Goal: Communication & Community: Share content

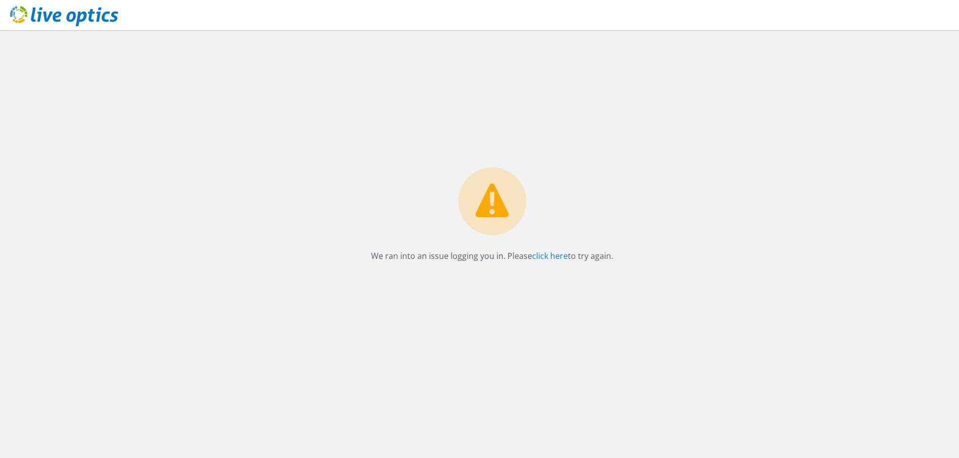
click at [62, 4] on div at bounding box center [59, 17] width 118 height 34
click at [62, 5] on div at bounding box center [59, 17] width 118 height 34
click at [62, 9] on icon at bounding box center [64, 16] width 108 height 21
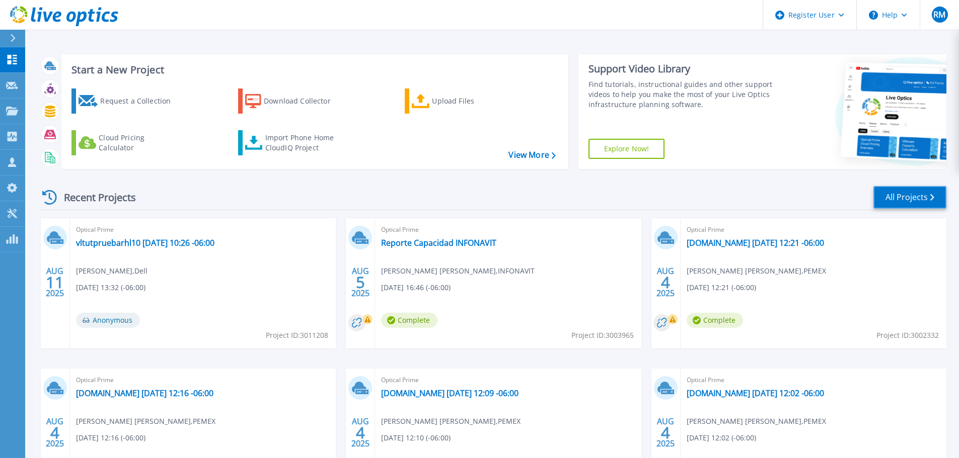
click at [908, 205] on link "All Projects" at bounding box center [909, 197] width 73 height 23
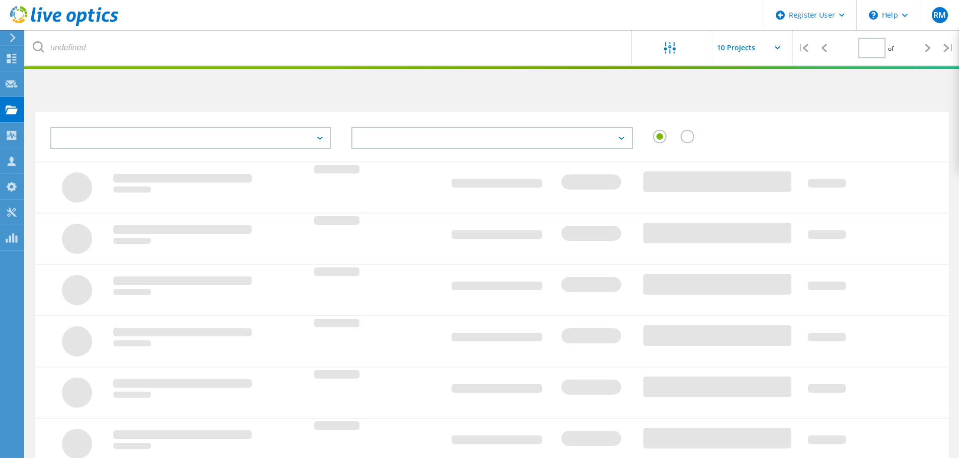
type input "1"
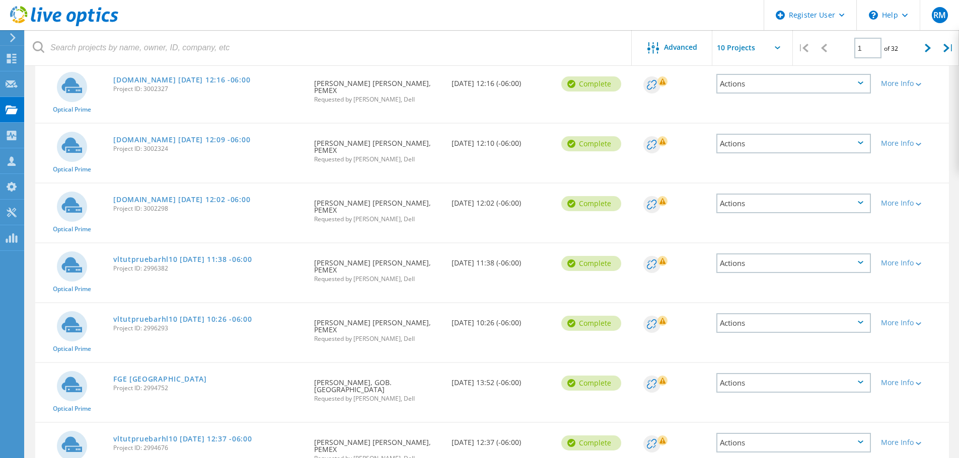
scroll to position [293, 0]
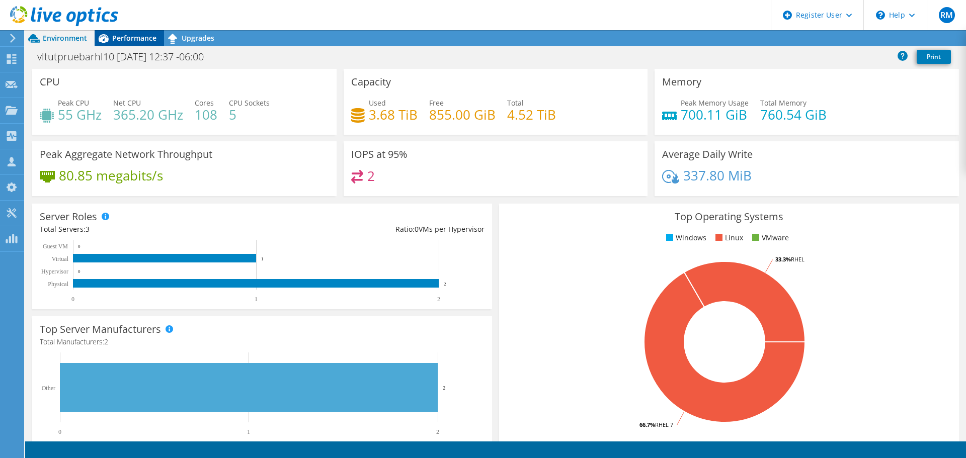
click at [151, 32] on div "Performance" at bounding box center [129, 38] width 69 height 16
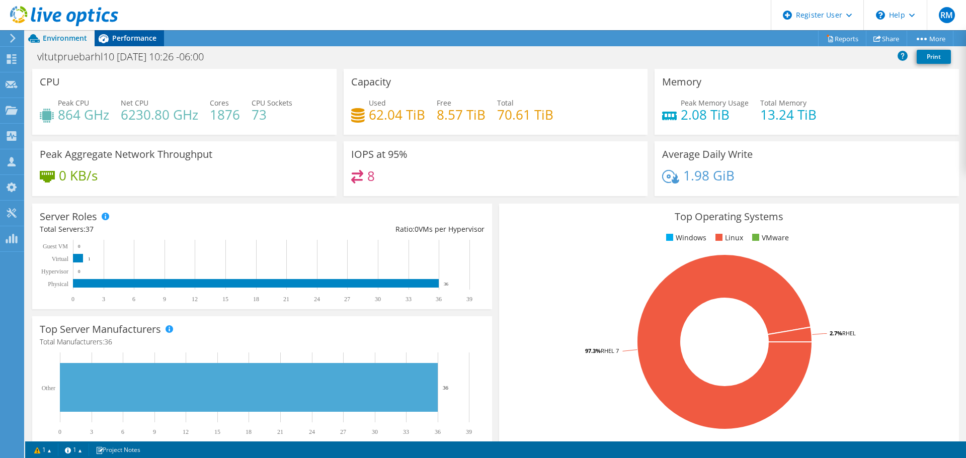
click at [126, 40] on span "Performance" at bounding box center [134, 38] width 44 height 10
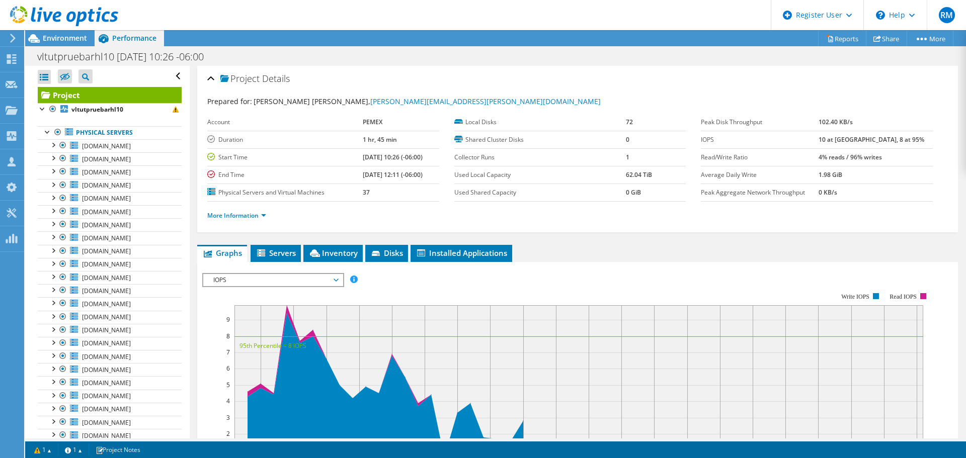
click at [318, 286] on div "IOPS IOPS Disk Throughput IO Size Latency Queue Depth CPU Percentage Memory Pag…" at bounding box center [273, 280] width 142 height 14
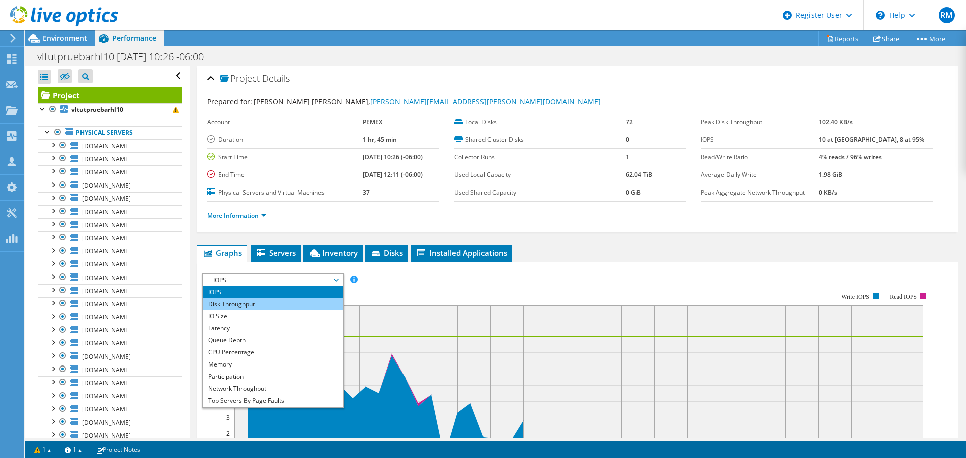
scroll to position [36, 0]
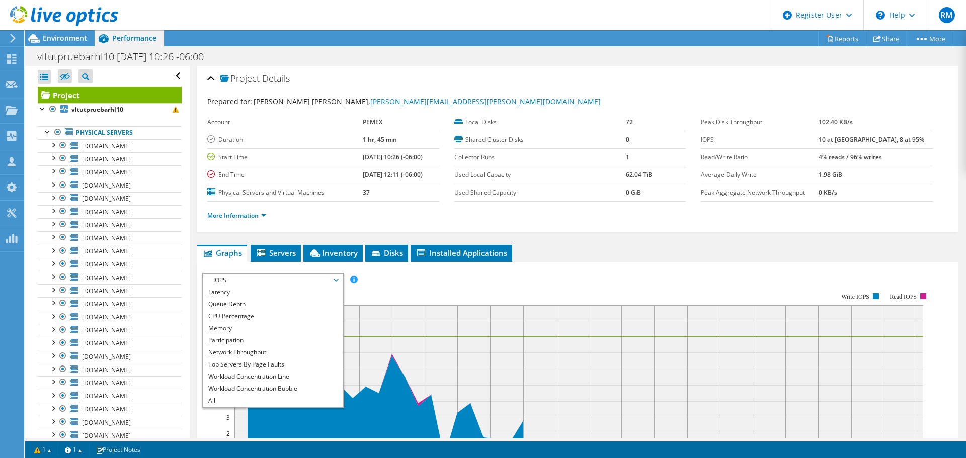
click at [526, 285] on rect at bounding box center [566, 379] width 729 height 201
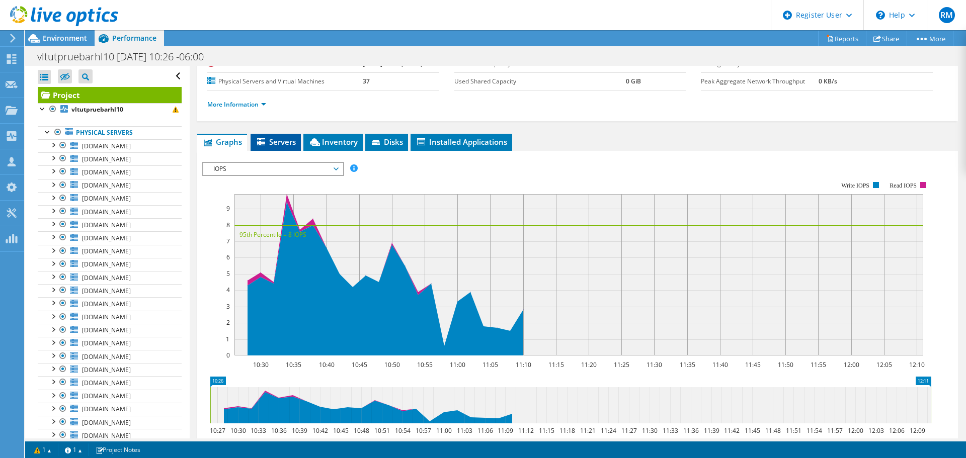
scroll to position [101, 0]
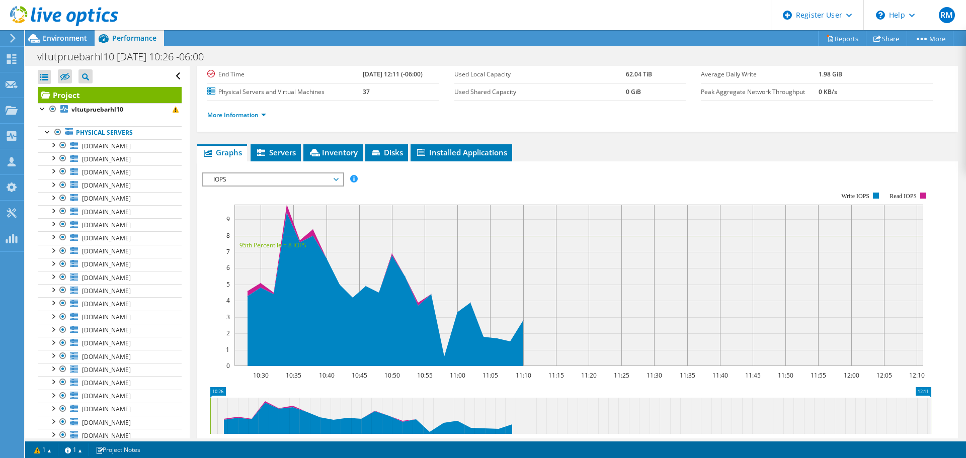
click at [256, 185] on span "IOPS" at bounding box center [272, 180] width 129 height 12
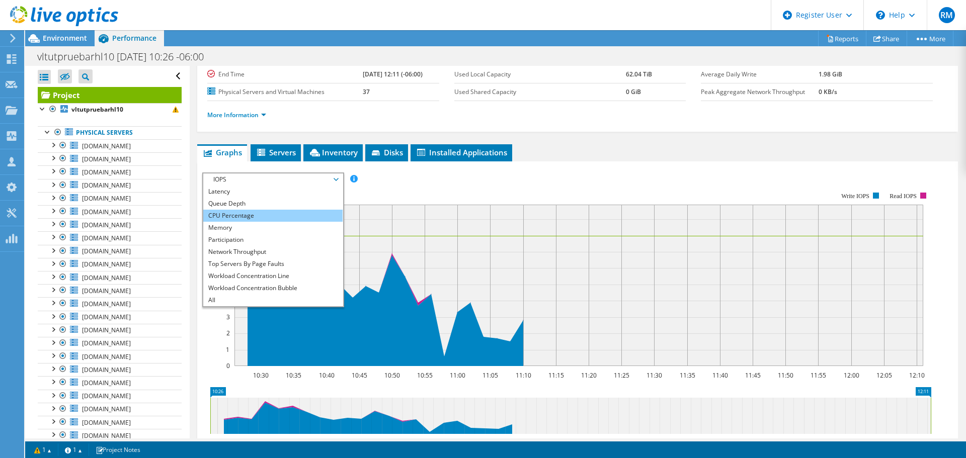
click at [242, 210] on li "CPU Percentage" at bounding box center [272, 216] width 139 height 12
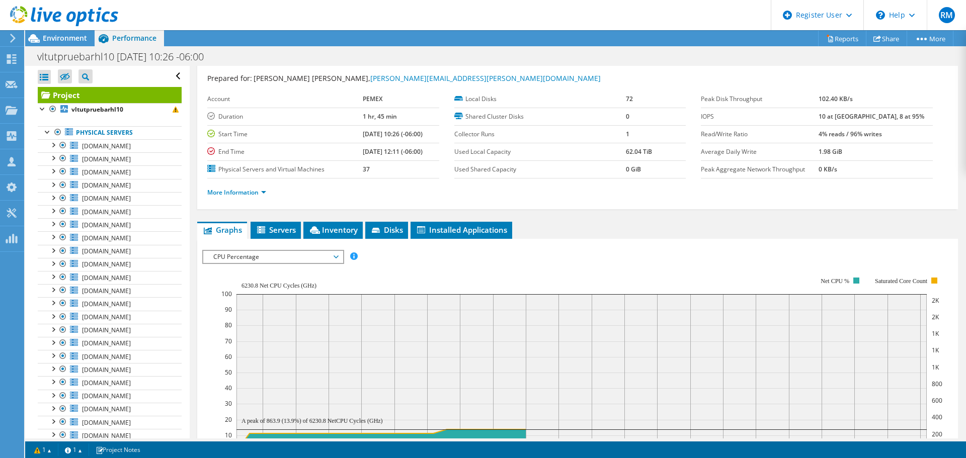
scroll to position [0, 0]
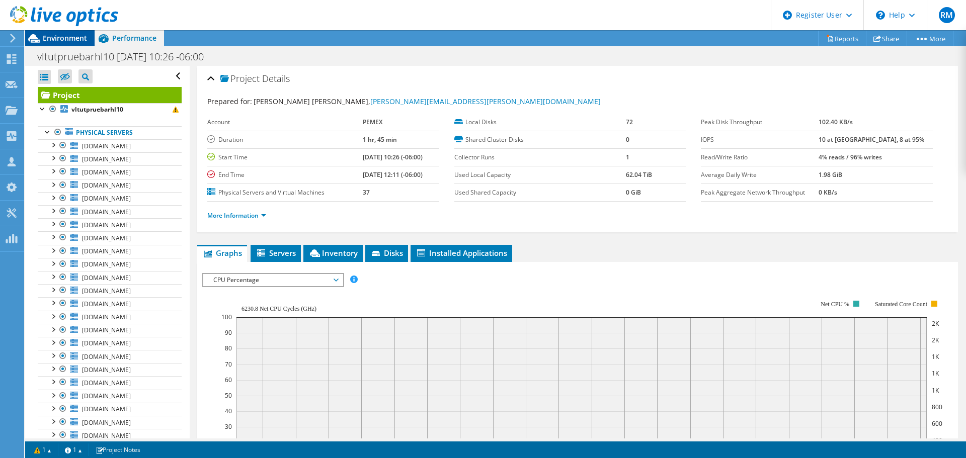
click at [47, 34] on span "Environment" at bounding box center [65, 38] width 44 height 10
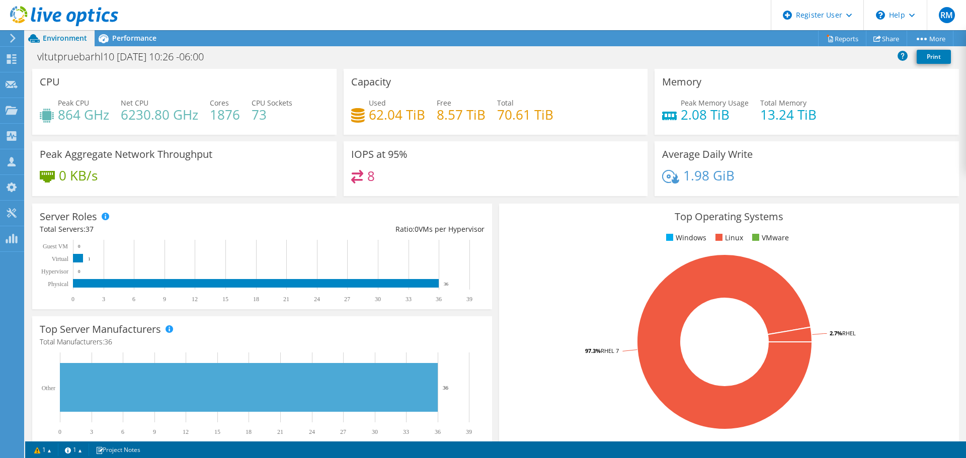
click at [36, 15] on icon at bounding box center [64, 16] width 108 height 21
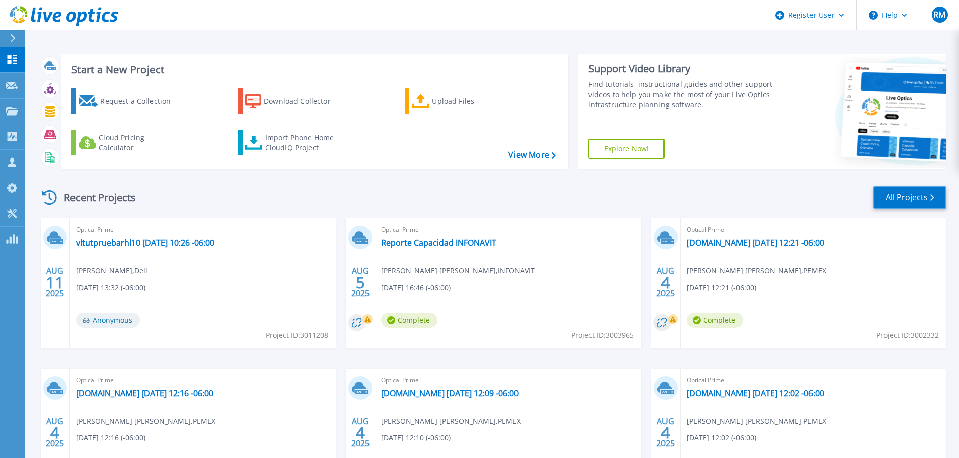
click at [908, 202] on link "All Projects" at bounding box center [909, 197] width 73 height 23
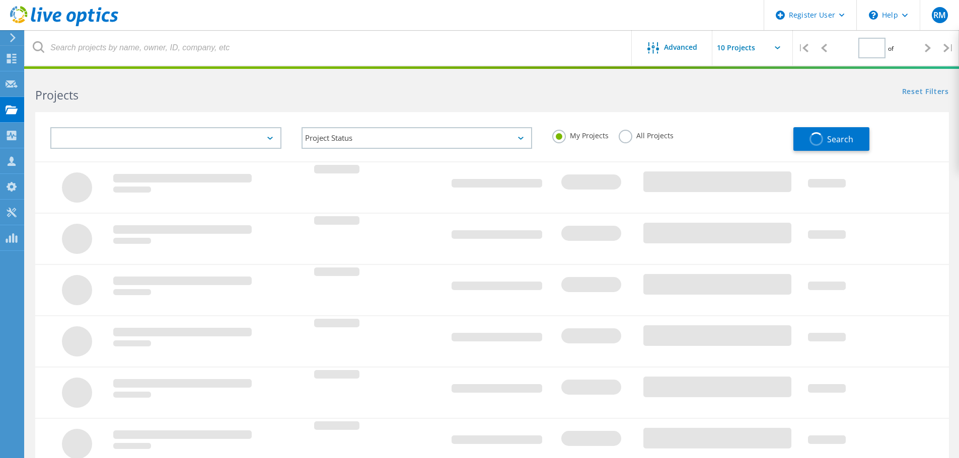
type input "1"
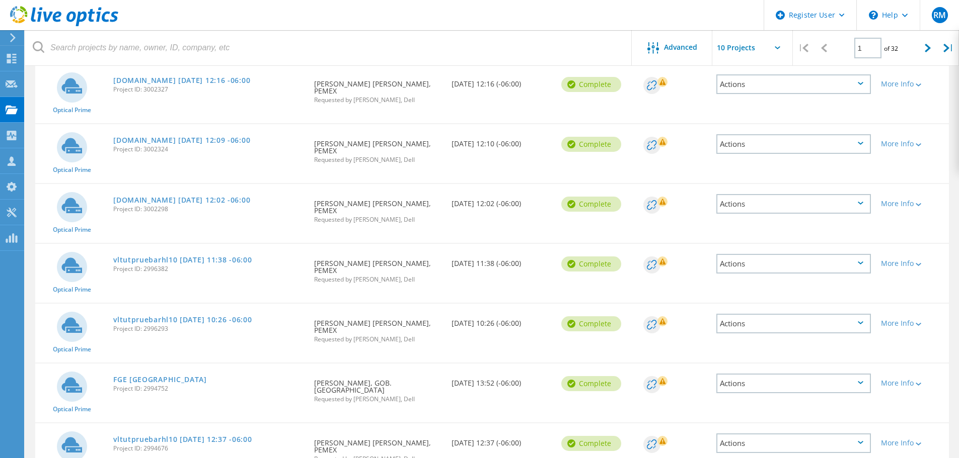
scroll to position [293, 0]
click at [168, 316] on link "vltutpruebarhl10 [DATE] 10:26 -06:00" at bounding box center [182, 319] width 138 height 7
click at [198, 243] on div "vltutpruebarhl10 2025-07-30 11:38 -06:00 Project ID: 2996382" at bounding box center [208, 262] width 201 height 38
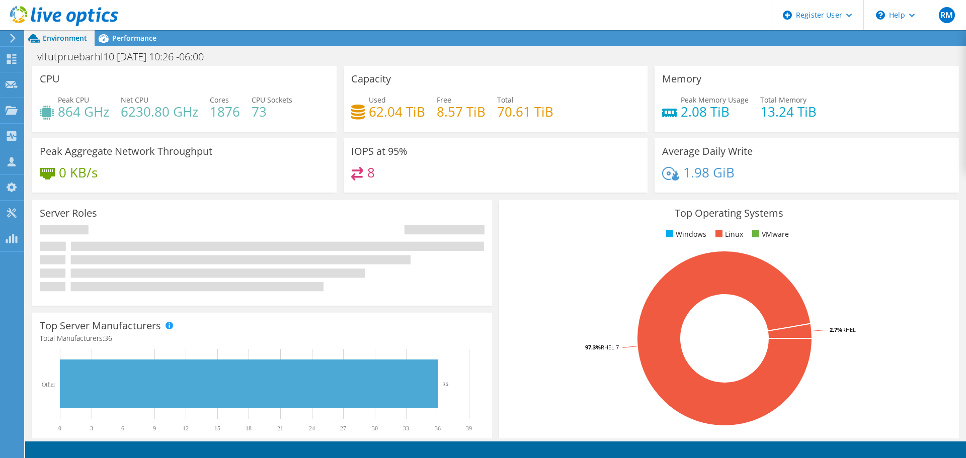
click at [108, 30] on div at bounding box center [59, 17] width 118 height 34
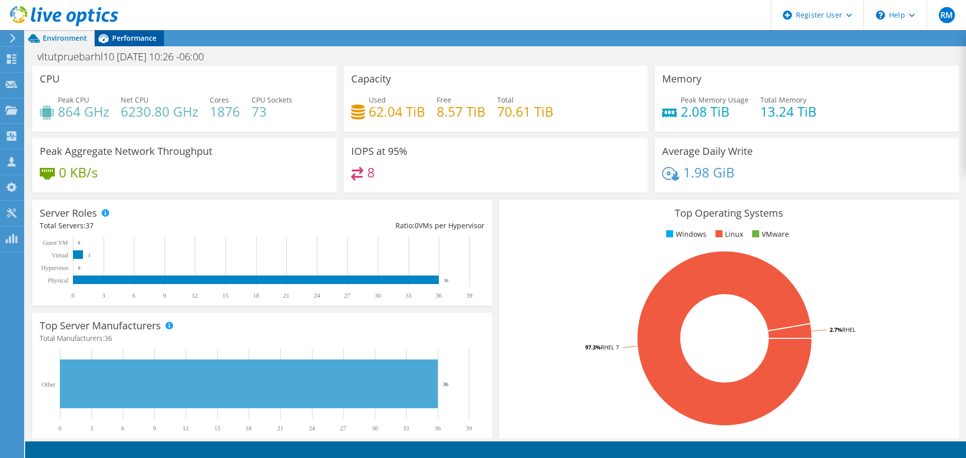
click at [116, 40] on span "Performance" at bounding box center [134, 38] width 44 height 10
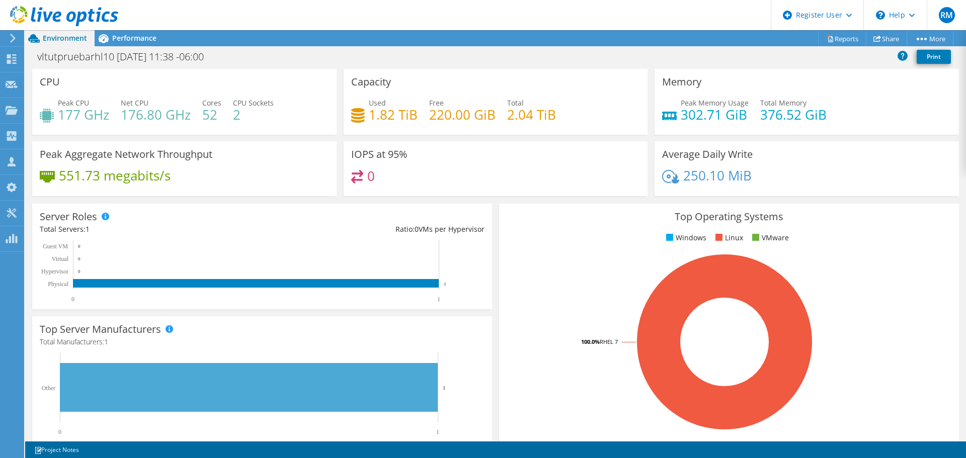
click at [132, 24] on header "RM Dell User Roque Martinez Roque.Martinez@dell.com Dell My Profile Log Out \n …" at bounding box center [483, 15] width 966 height 30
click at [125, 40] on span "Performance" at bounding box center [134, 38] width 44 height 10
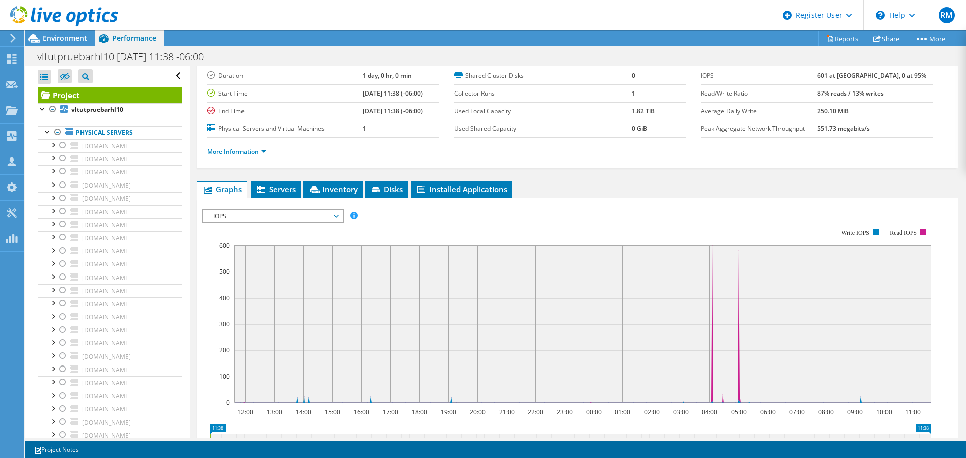
scroll to position [101, 0]
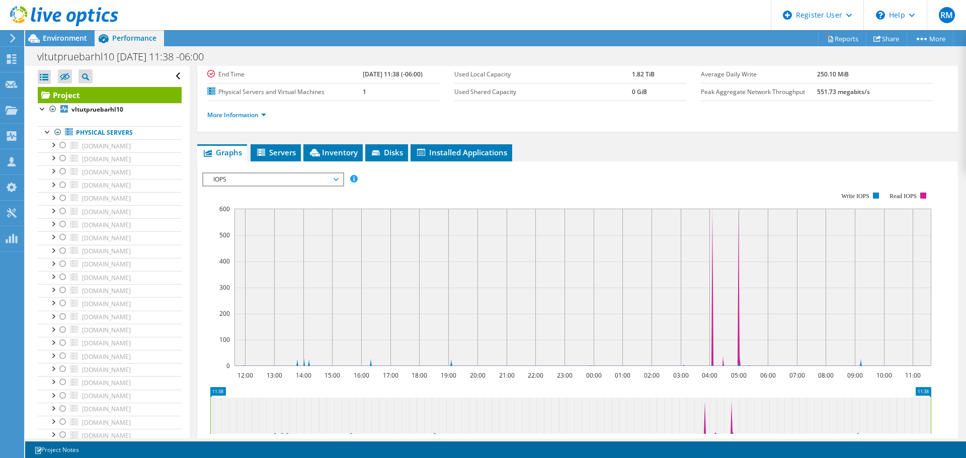
click at [331, 177] on span "IOPS" at bounding box center [272, 180] width 129 height 12
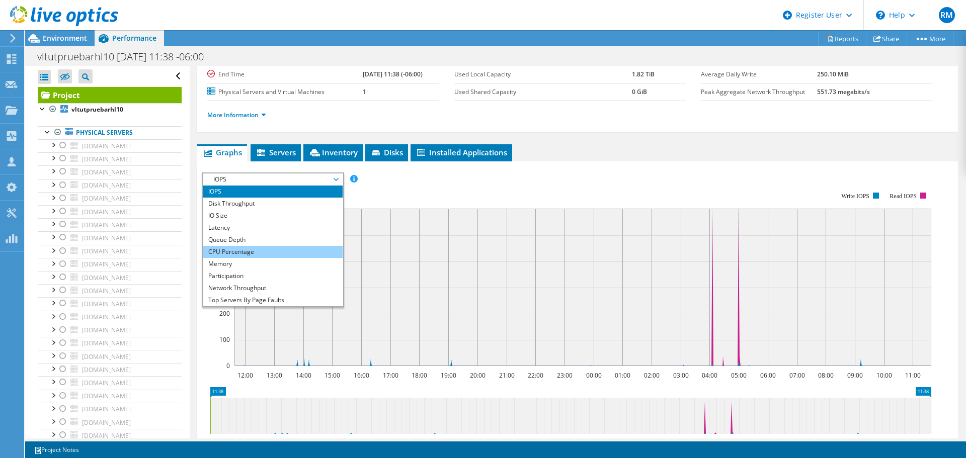
click at [287, 247] on li "CPU Percentage" at bounding box center [272, 252] width 139 height 12
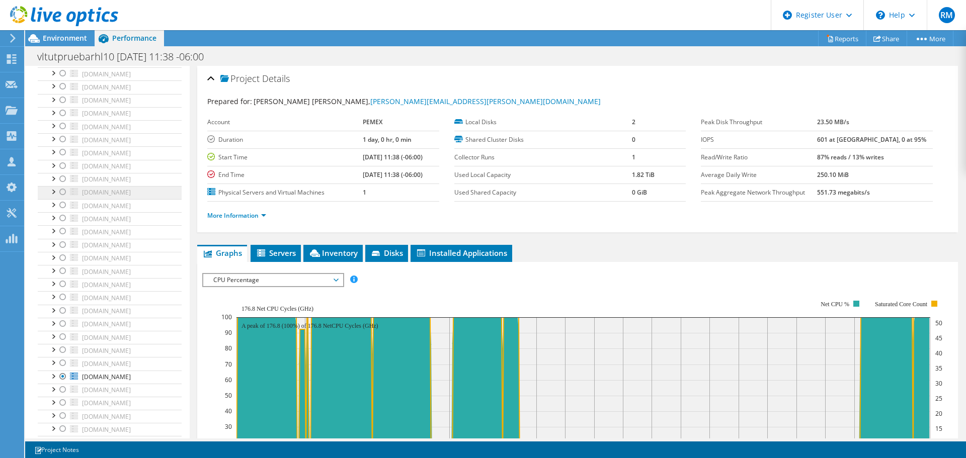
scroll to position [0, 0]
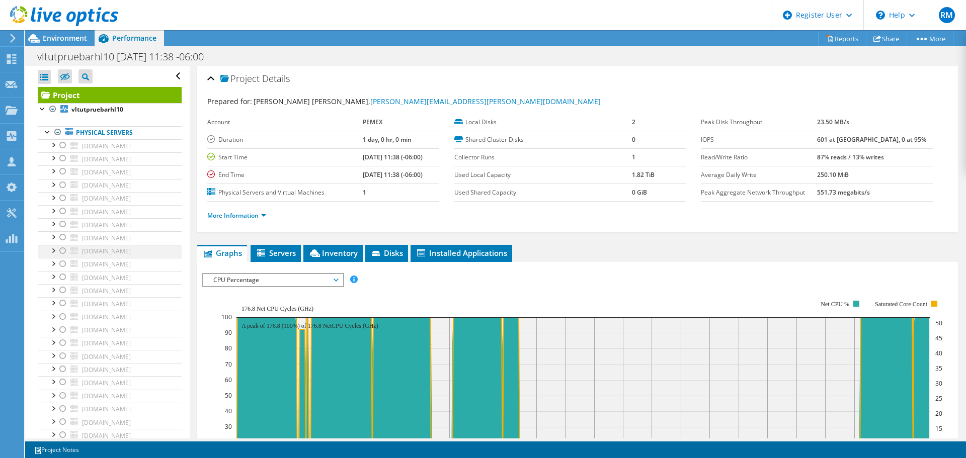
click at [64, 252] on div at bounding box center [63, 251] width 10 height 12
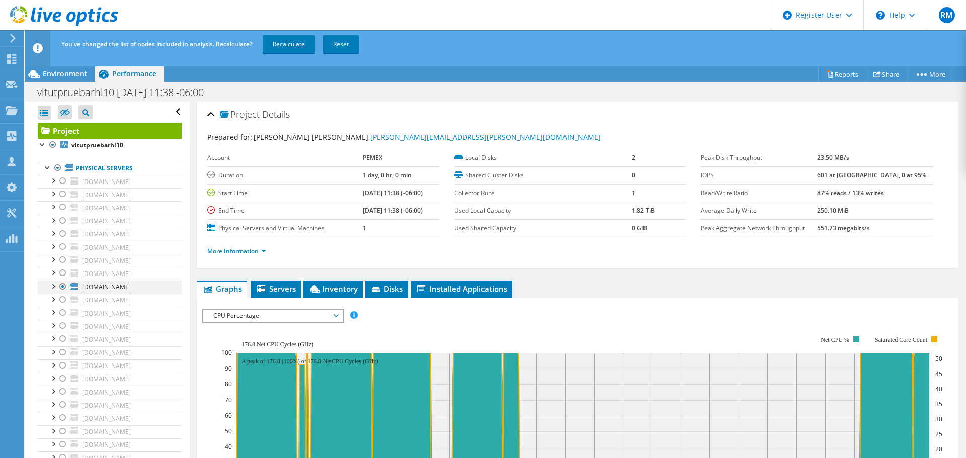
click at [58, 291] on div at bounding box center [63, 287] width 10 height 12
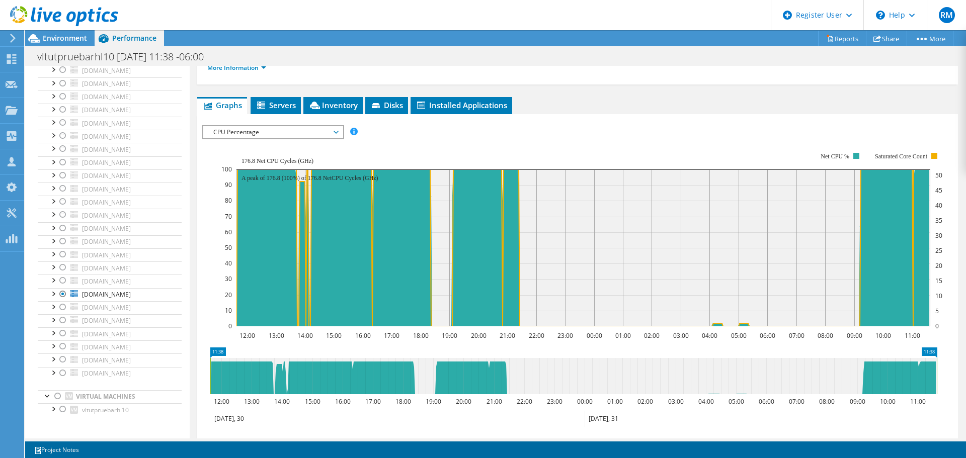
scroll to position [151, 0]
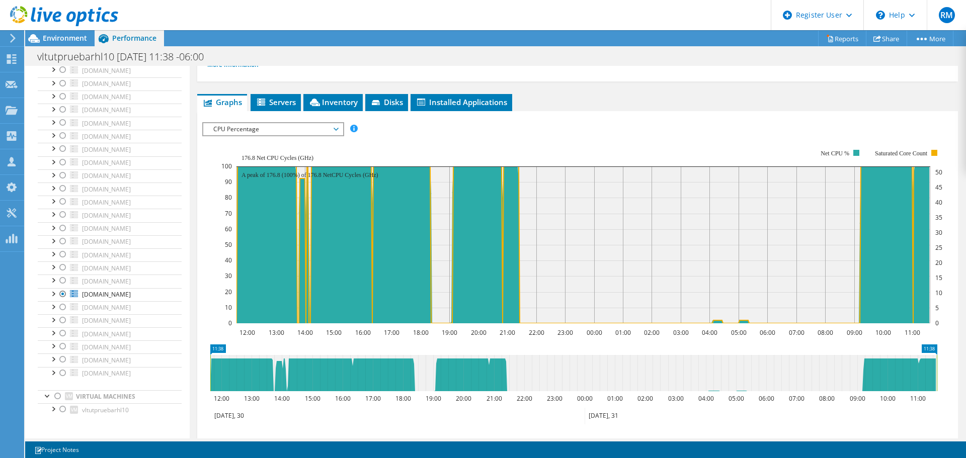
click at [71, 14] on use at bounding box center [64, 16] width 108 height 20
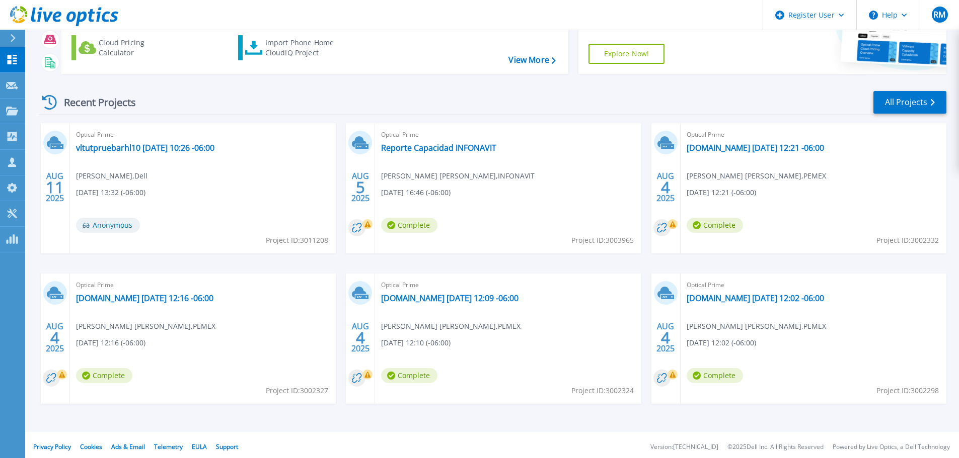
scroll to position [99, 0]
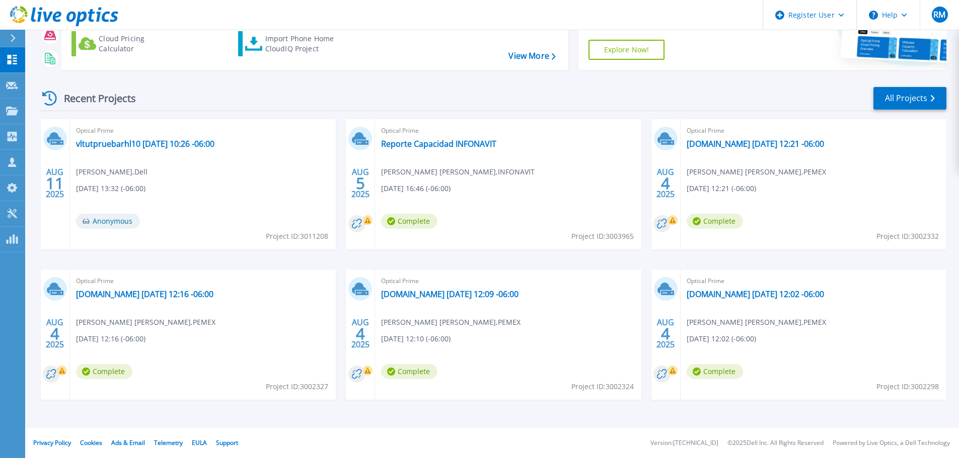
click at [919, 110] on div "Recent Projects All Projects" at bounding box center [492, 98] width 907 height 25
click at [922, 104] on link "All Projects" at bounding box center [909, 98] width 73 height 23
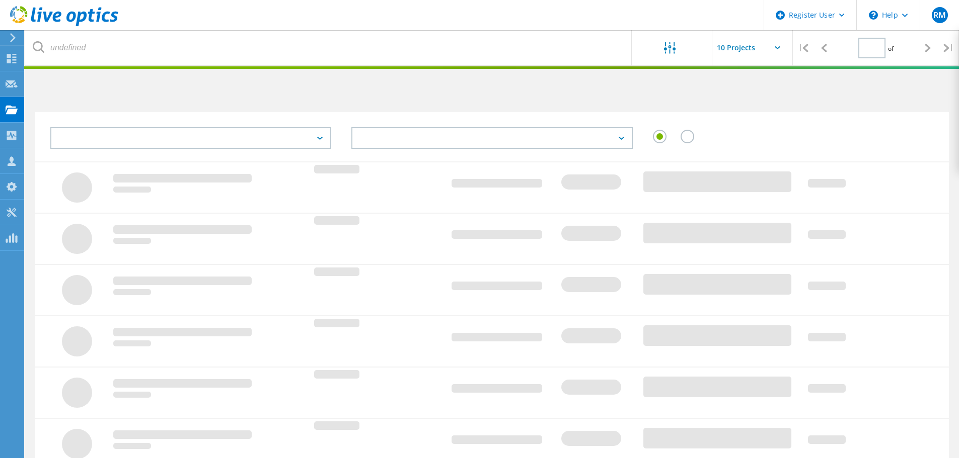
type input "1"
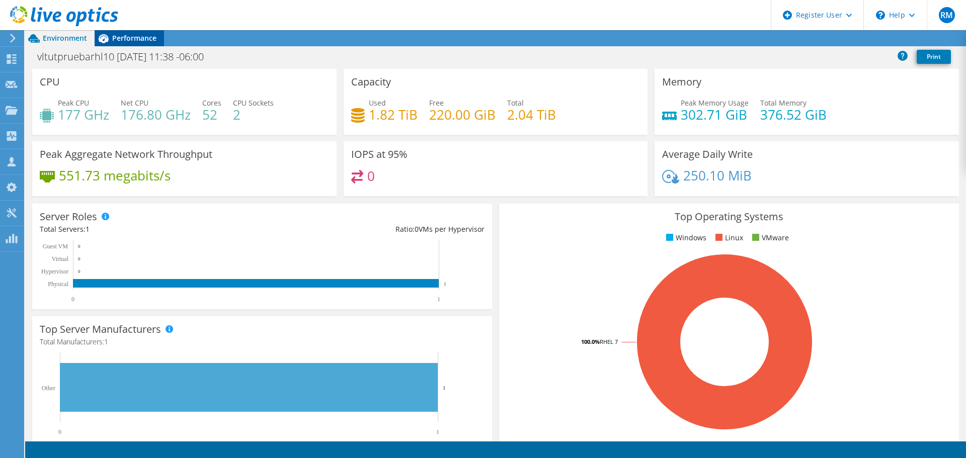
click at [140, 37] on span "Performance" at bounding box center [134, 38] width 44 height 10
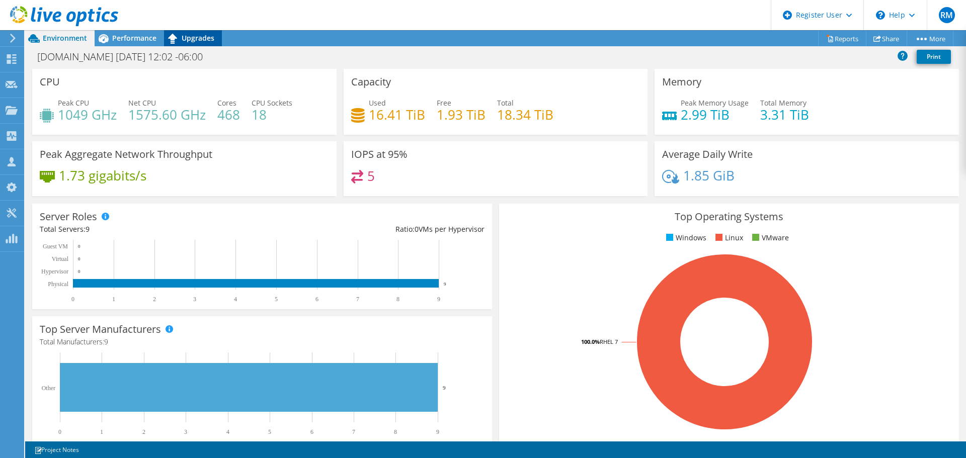
click at [182, 33] on span "Upgrades" at bounding box center [198, 38] width 33 height 10
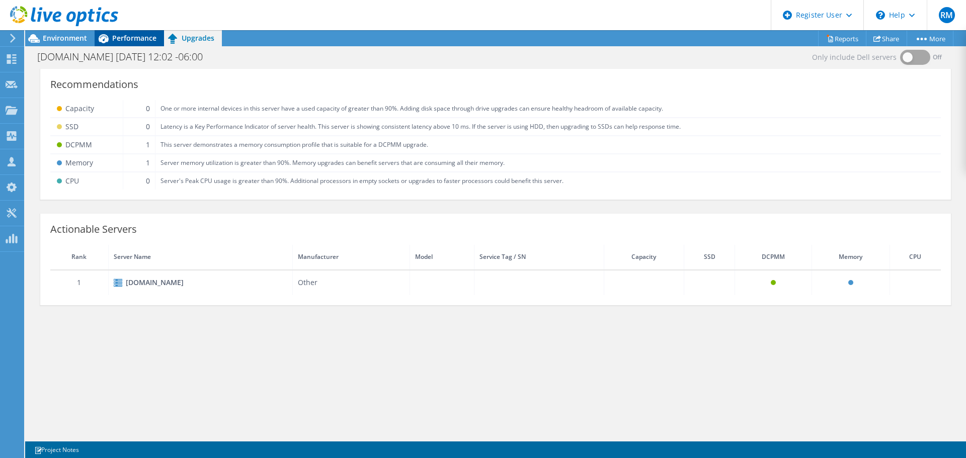
click at [106, 38] on icon at bounding box center [104, 38] width 10 height 9
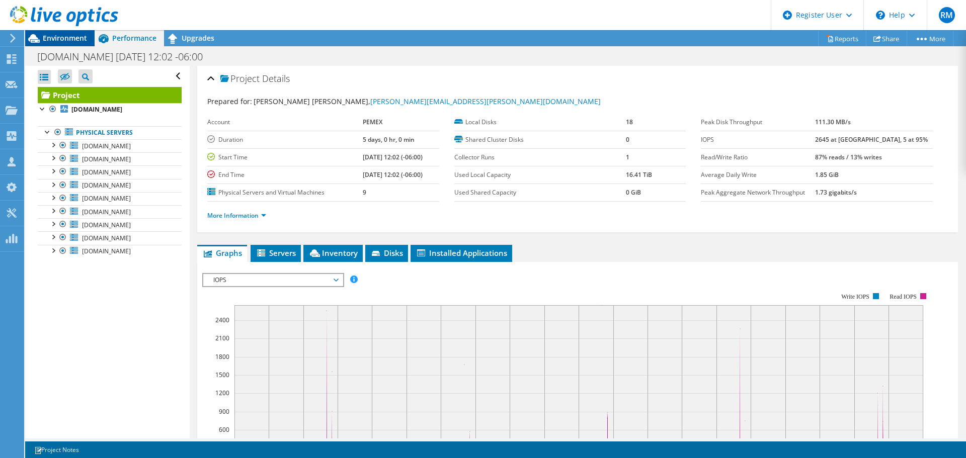
click at [72, 41] on span "Environment" at bounding box center [65, 38] width 44 height 10
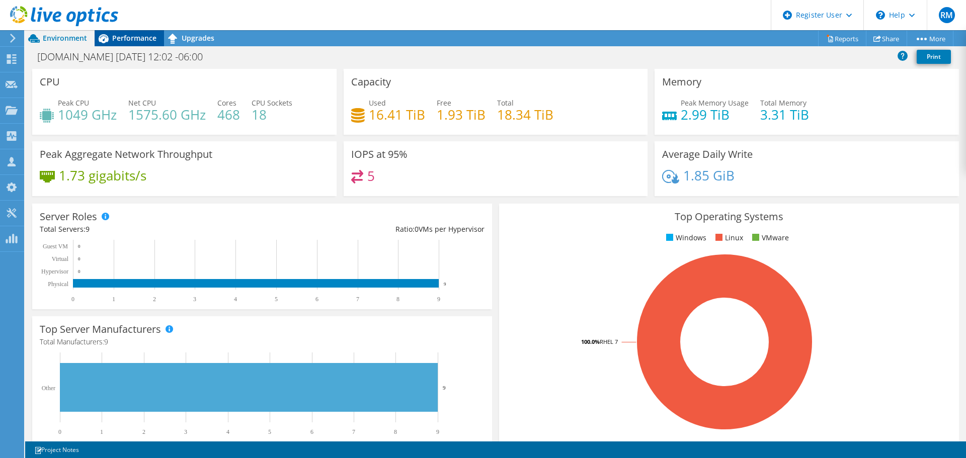
click at [143, 39] on span "Performance" at bounding box center [134, 38] width 44 height 10
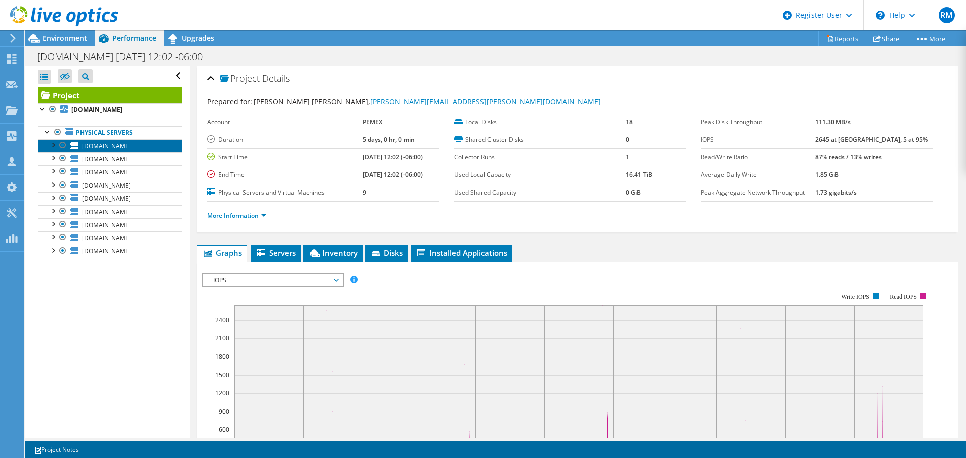
click at [122, 149] on span "[DOMAIN_NAME]" at bounding box center [106, 146] width 49 height 9
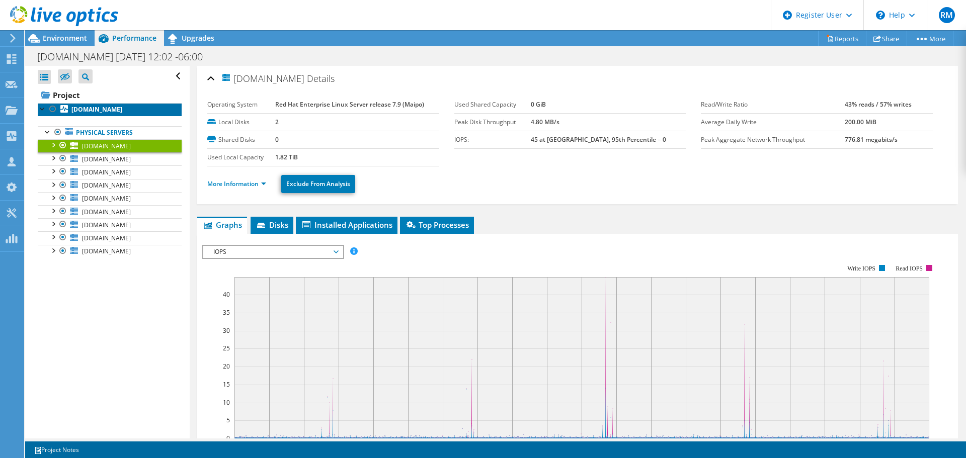
click at [163, 114] on link "[DOMAIN_NAME]" at bounding box center [110, 109] width 144 height 13
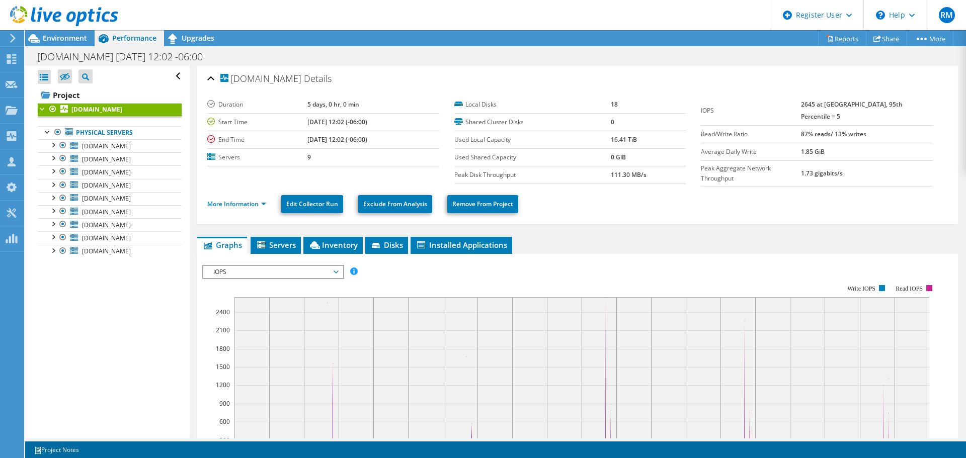
click at [265, 268] on span "IOPS" at bounding box center [272, 272] width 129 height 12
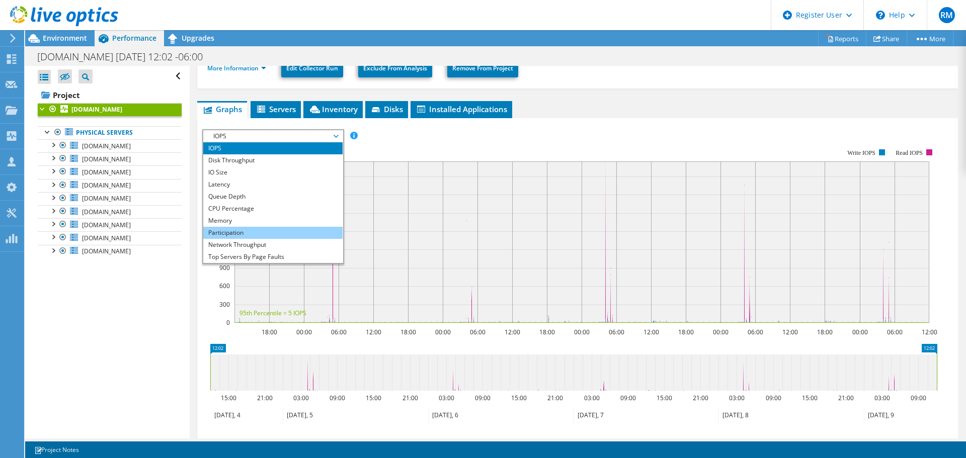
scroll to position [151, 0]
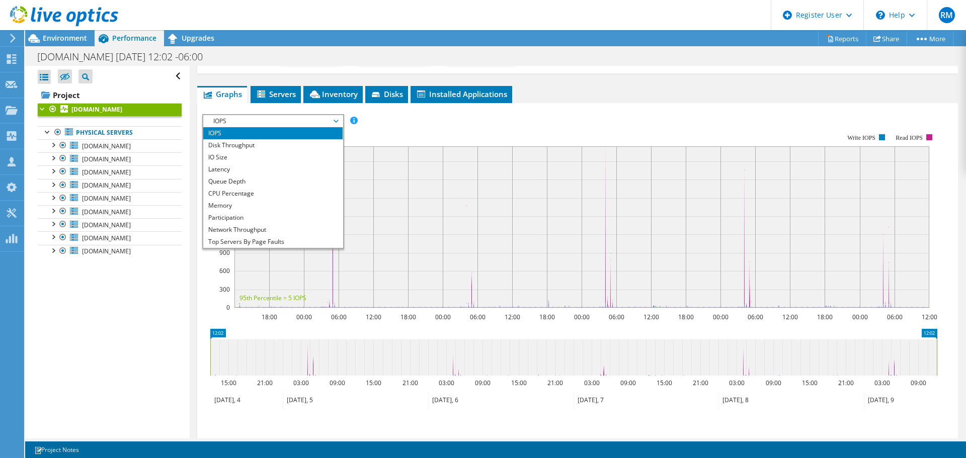
click at [469, 115] on div "IOPS Disk Throughput IO Size Latency Queue Depth CPU Percentage Memory Page Fau…" at bounding box center [577, 121] width 751 height 14
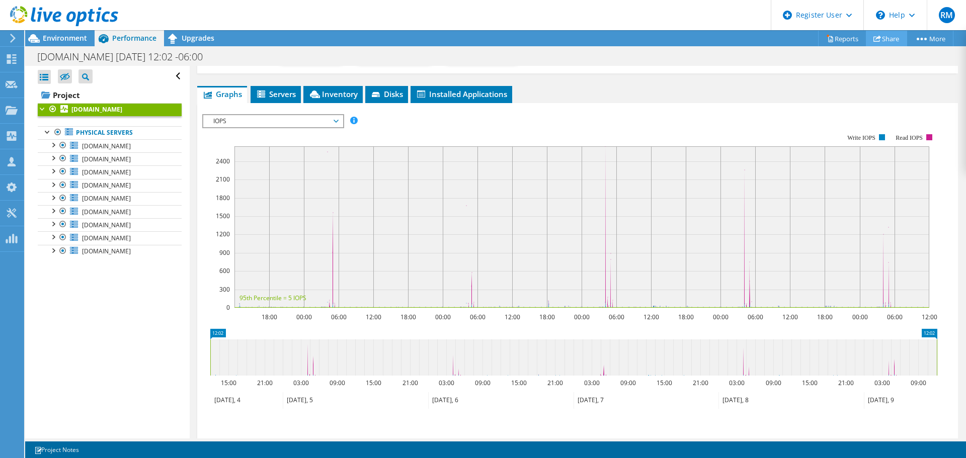
click at [881, 36] on link "Share" at bounding box center [886, 39] width 41 height 16
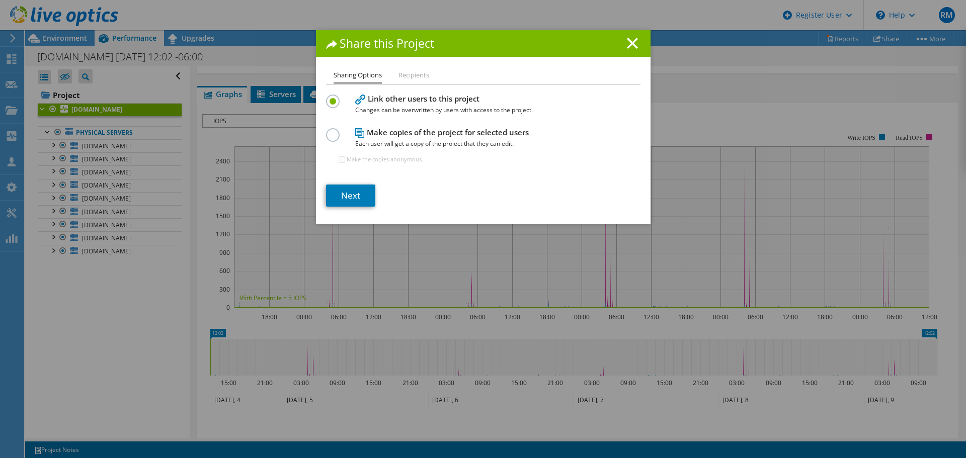
click at [333, 131] on label at bounding box center [335, 129] width 18 height 3
click at [0, 0] on input "radio" at bounding box center [0, 0] width 0 height 0
click at [364, 194] on link "Next" at bounding box center [350, 196] width 49 height 22
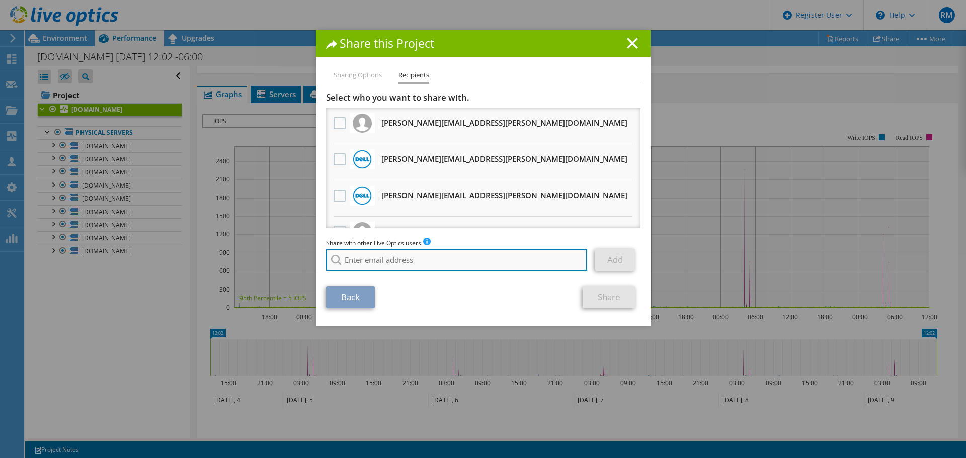
click at [377, 258] on input "search" at bounding box center [457, 260] width 262 height 22
paste input "luis.arturo.martinez@pemex.com"
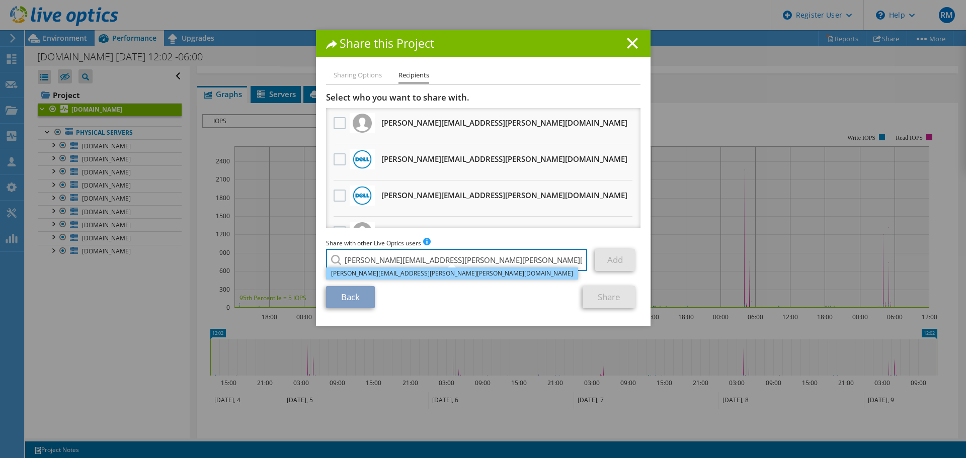
type input "luis.arturo.martinez@pemex.com"
click at [406, 269] on li "luis.arturo.martinez@pemex.com" at bounding box center [452, 274] width 252 height 12
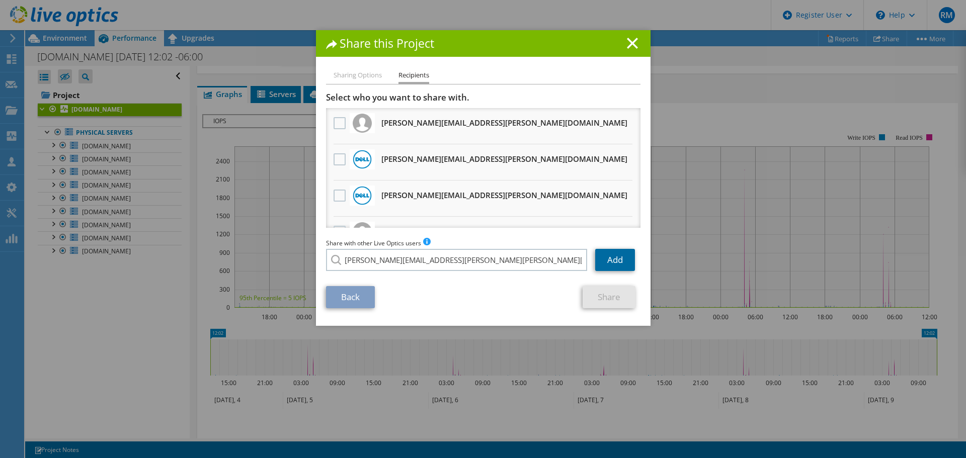
click at [602, 257] on link "Add" at bounding box center [615, 260] width 40 height 22
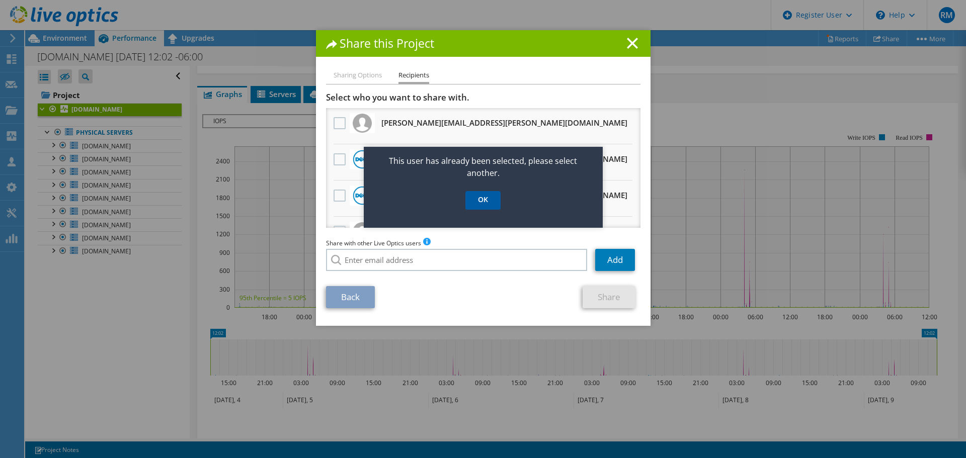
click at [485, 200] on link "OK" at bounding box center [483, 200] width 35 height 19
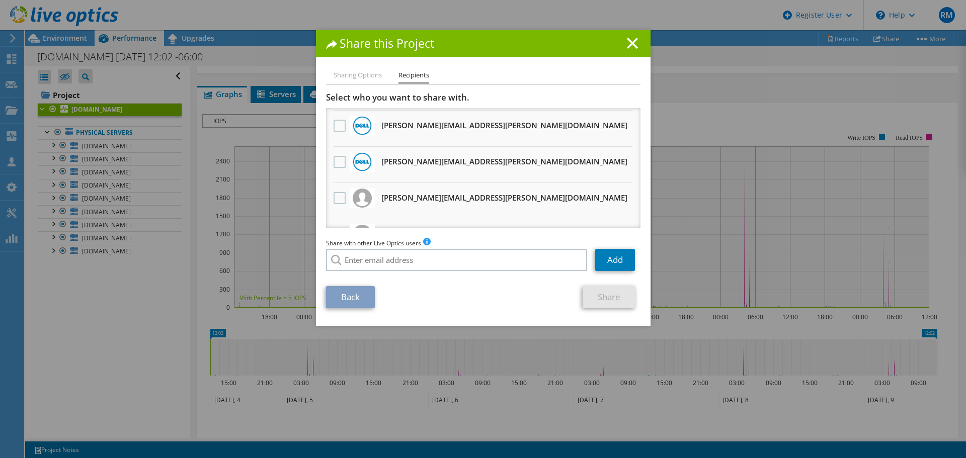
scroll to position [101, 0]
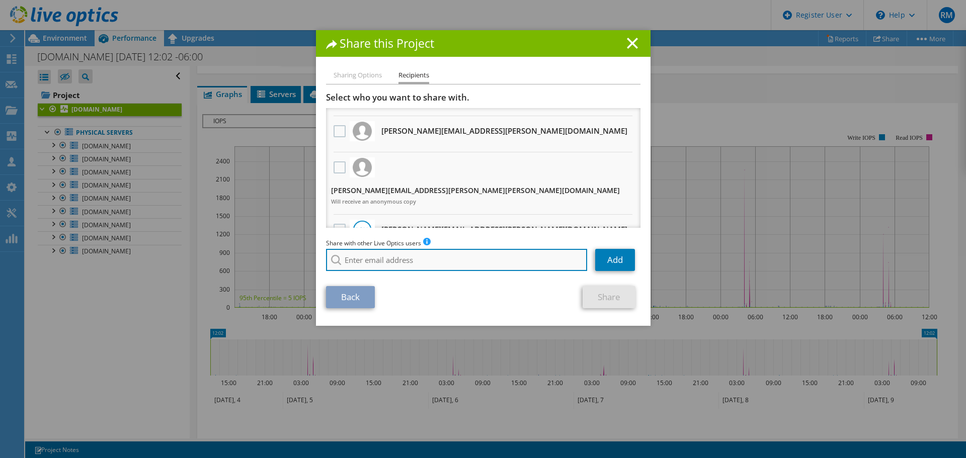
click at [362, 260] on input "search" at bounding box center [457, 260] width 262 height 22
paste input "luis.arturo.martinez@pemex.com"
type input "luis.arturo.martinez@pemex.com"
click at [338, 170] on label at bounding box center [341, 168] width 15 height 12
click at [0, 0] on input "checkbox" at bounding box center [0, 0] width 0 height 0
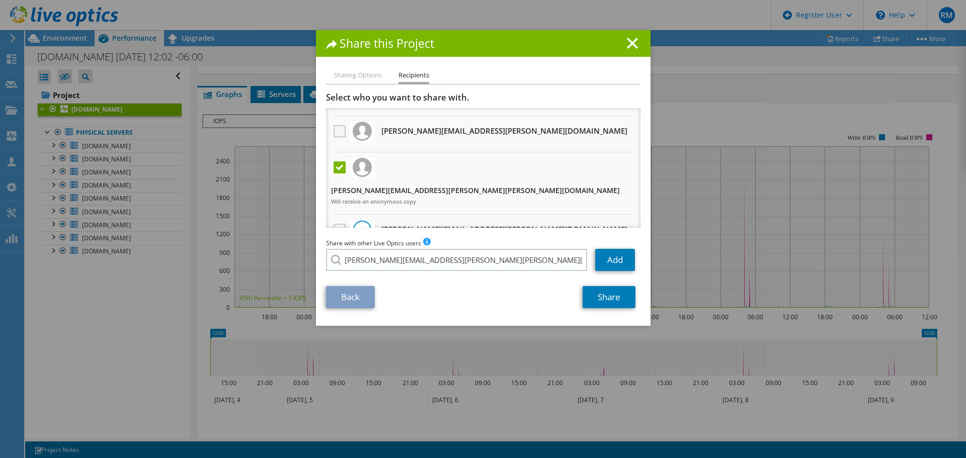
click at [334, 134] on label at bounding box center [341, 131] width 15 height 12
click at [0, 0] on input "checkbox" at bounding box center [0, 0] width 0 height 0
click at [611, 300] on link "Share" at bounding box center [609, 297] width 53 height 22
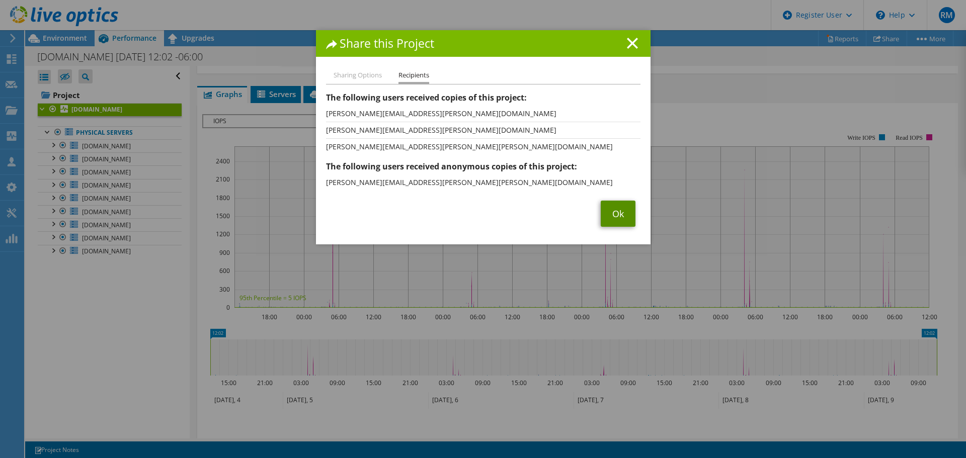
click at [611, 219] on link "Ok" at bounding box center [618, 214] width 35 height 26
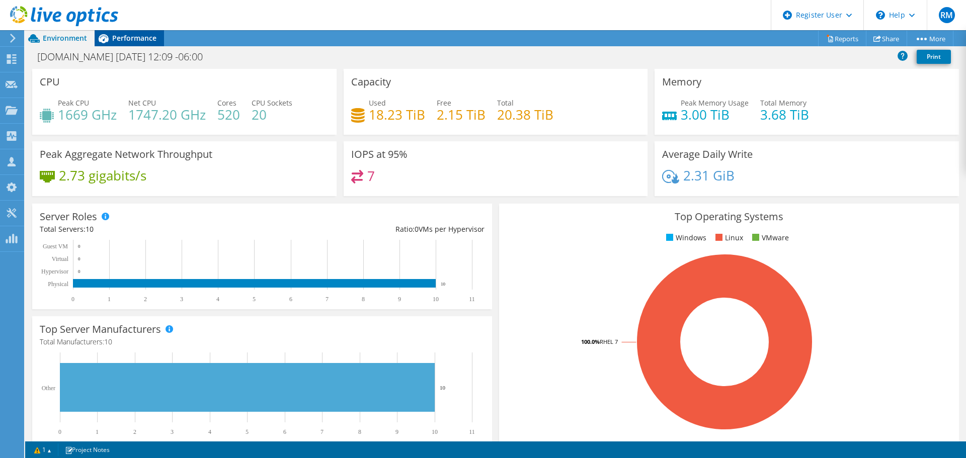
click at [138, 32] on div "Performance" at bounding box center [129, 38] width 69 height 16
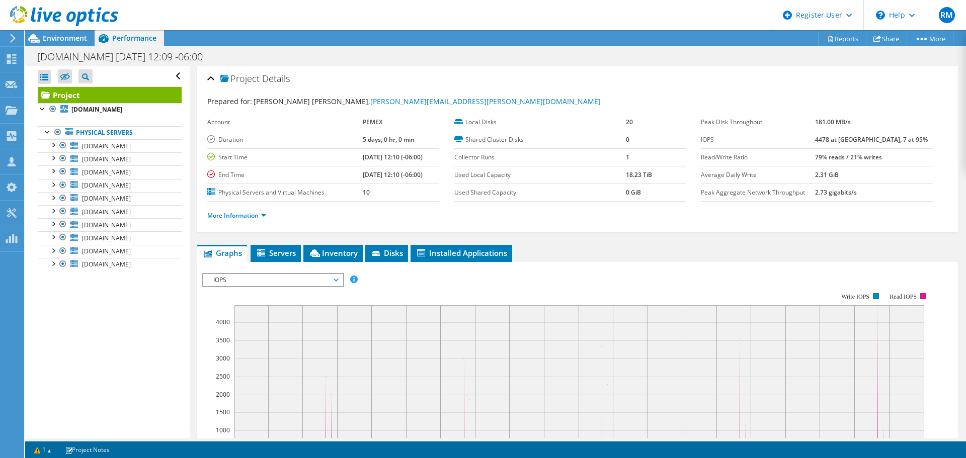
click at [276, 279] on span "IOPS" at bounding box center [272, 280] width 129 height 12
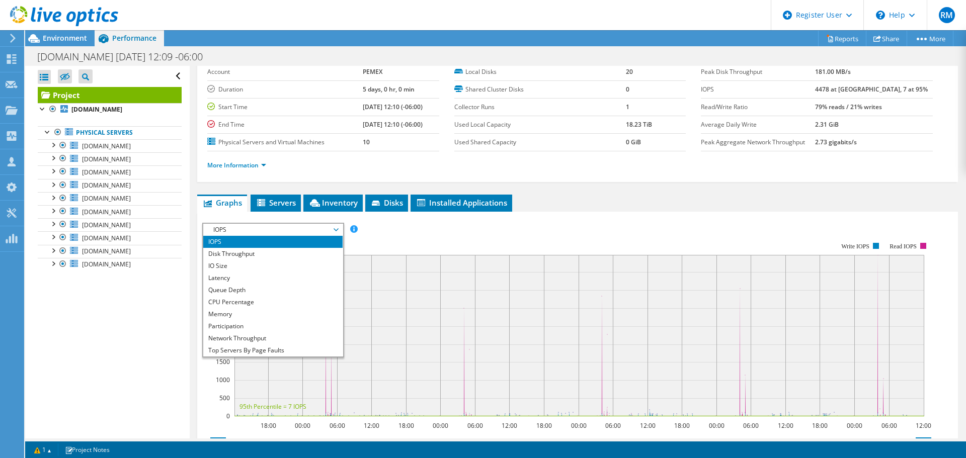
scroll to position [101, 0]
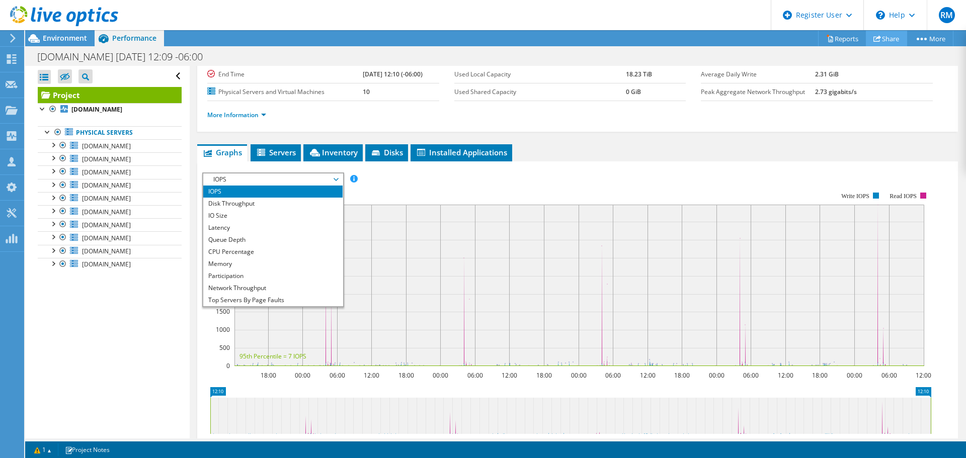
click at [876, 45] on link "Share" at bounding box center [886, 39] width 41 height 16
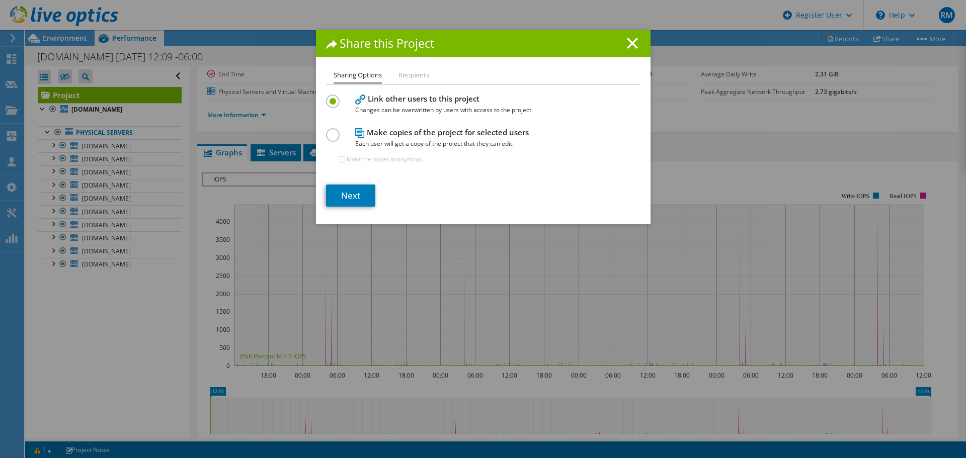
click at [327, 131] on label at bounding box center [335, 129] width 18 height 3
click at [0, 0] on input "radio" at bounding box center [0, 0] width 0 height 0
click at [352, 197] on link "Next" at bounding box center [350, 196] width 49 height 22
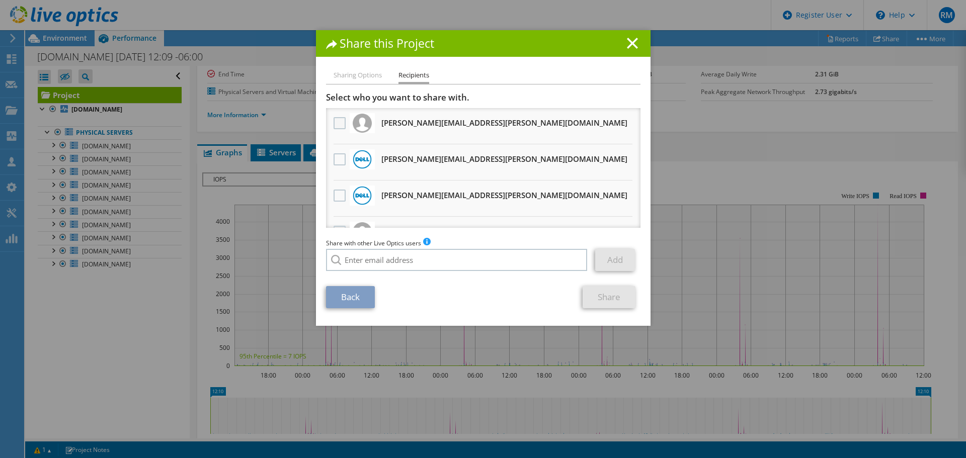
click at [335, 123] on label at bounding box center [341, 123] width 15 height 12
click at [0, 0] on input "checkbox" at bounding box center [0, 0] width 0 height 0
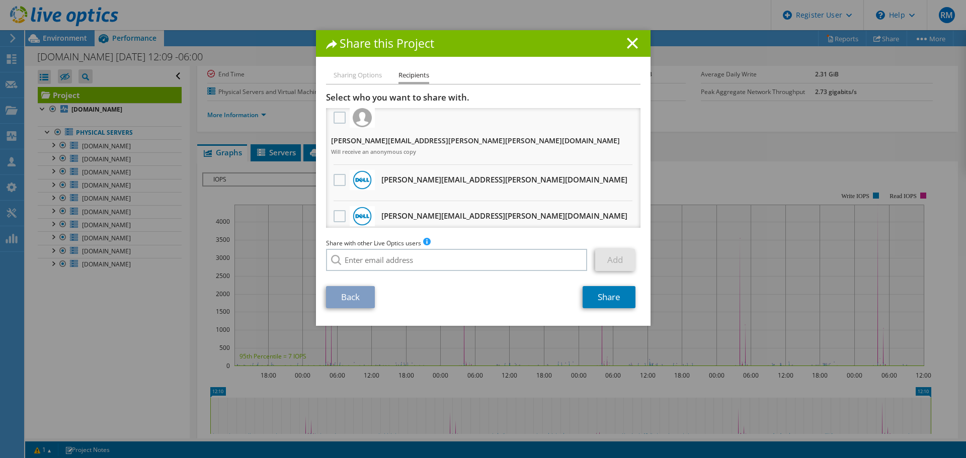
scroll to position [151, 0]
click at [340, 120] on label at bounding box center [341, 117] width 15 height 12
click at [0, 0] on input "checkbox" at bounding box center [0, 0] width 0 height 0
click at [594, 305] on link "Share" at bounding box center [609, 297] width 53 height 22
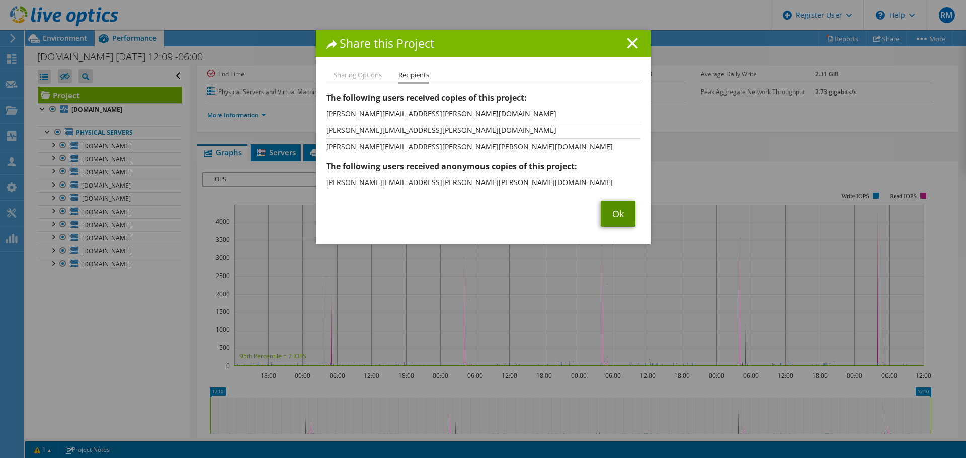
click at [607, 212] on link "Ok" at bounding box center [618, 214] width 35 height 26
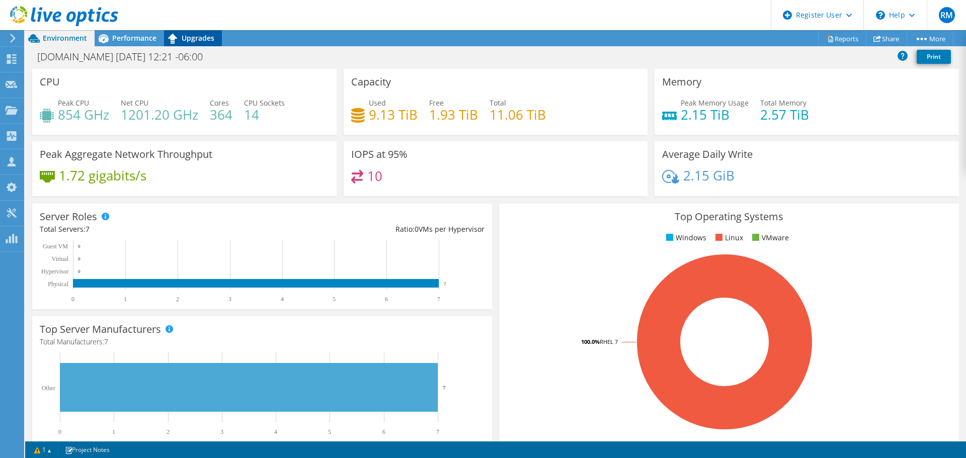
click at [196, 40] on span "Upgrades" at bounding box center [198, 38] width 33 height 10
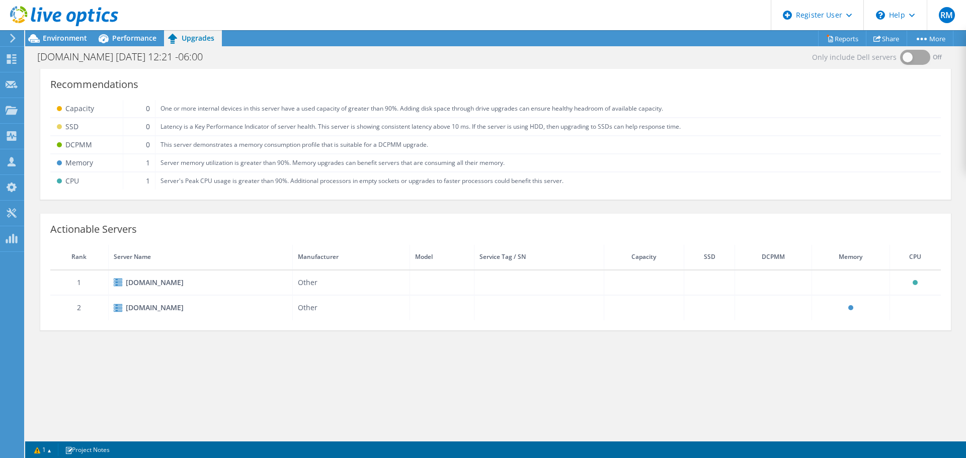
click at [78, 32] on div at bounding box center [59, 17] width 118 height 34
click at [122, 33] on div "Performance" at bounding box center [129, 38] width 69 height 16
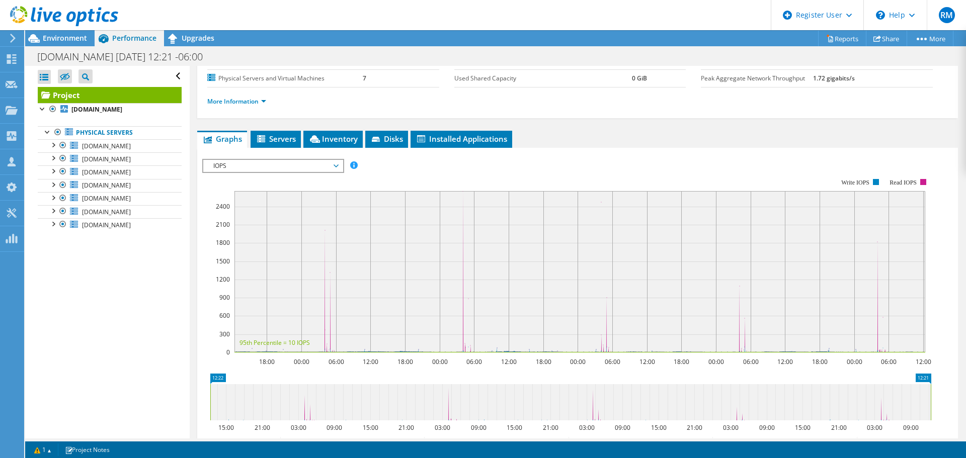
scroll to position [50, 0]
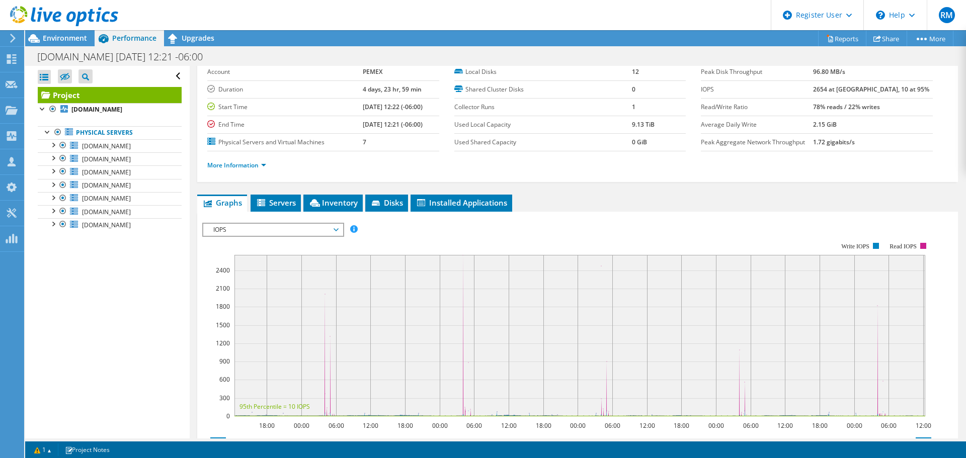
click at [258, 224] on span "IOPS" at bounding box center [272, 230] width 129 height 12
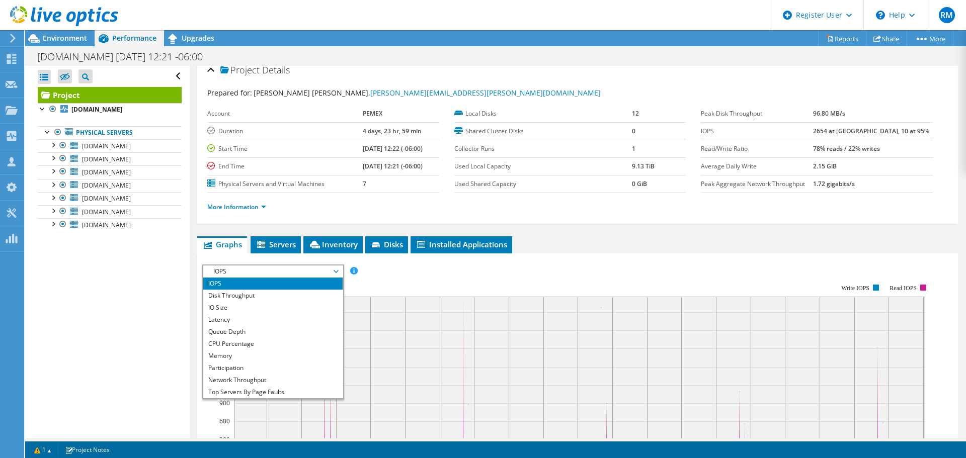
scroll to position [0, 0]
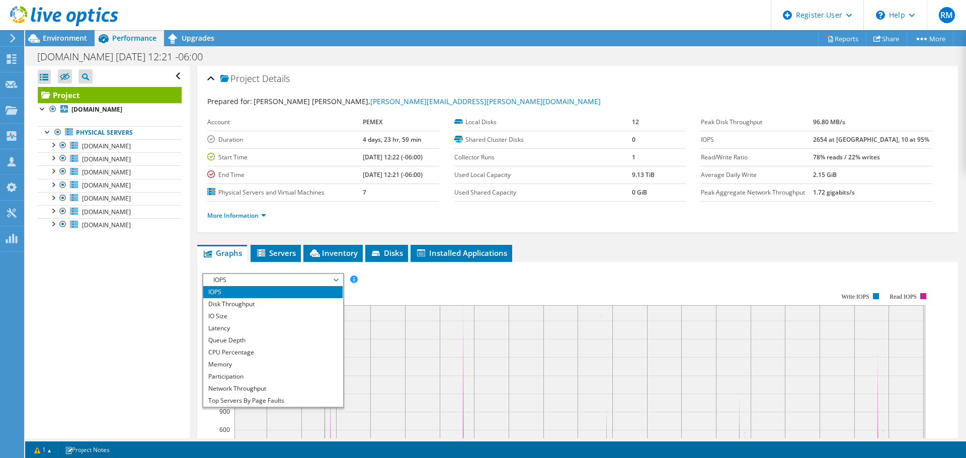
click at [434, 111] on section "Prepared for: Jose Luis Campos, jose.luis.camposb@pemex.com Account PEMEX Durat…" at bounding box center [577, 163] width 741 height 134
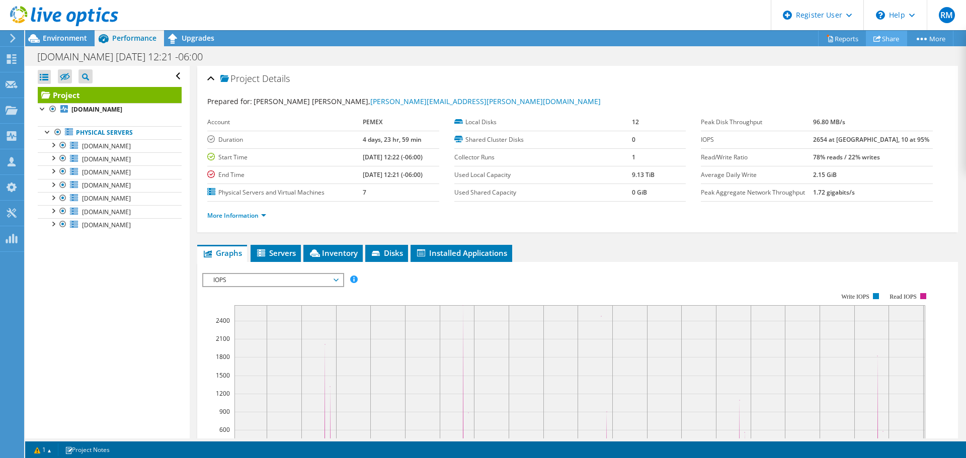
click at [893, 38] on link "Share" at bounding box center [886, 39] width 41 height 16
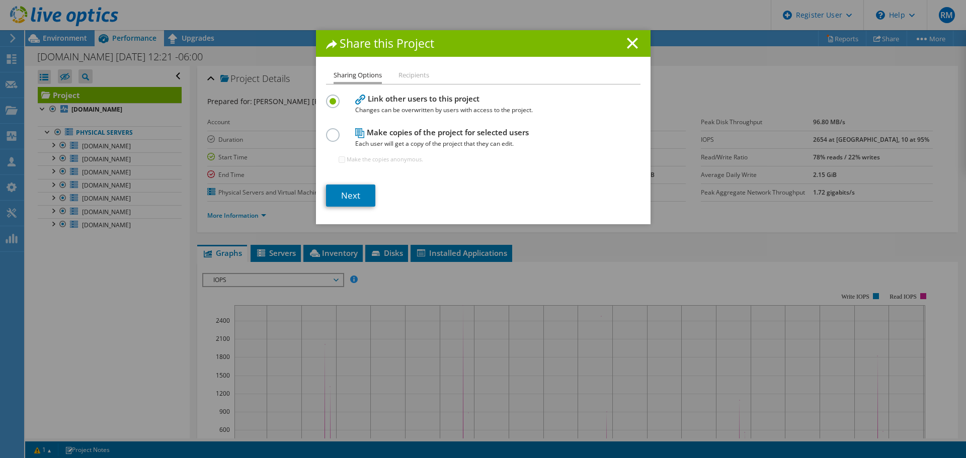
click at [318, 135] on div "Sharing Options Recipients Link other users to this project Changes can be over…" at bounding box center [483, 146] width 335 height 155
click at [326, 131] on label at bounding box center [335, 129] width 18 height 3
click at [0, 0] on input "radio" at bounding box center [0, 0] width 0 height 0
click at [347, 204] on link "Next" at bounding box center [350, 196] width 49 height 22
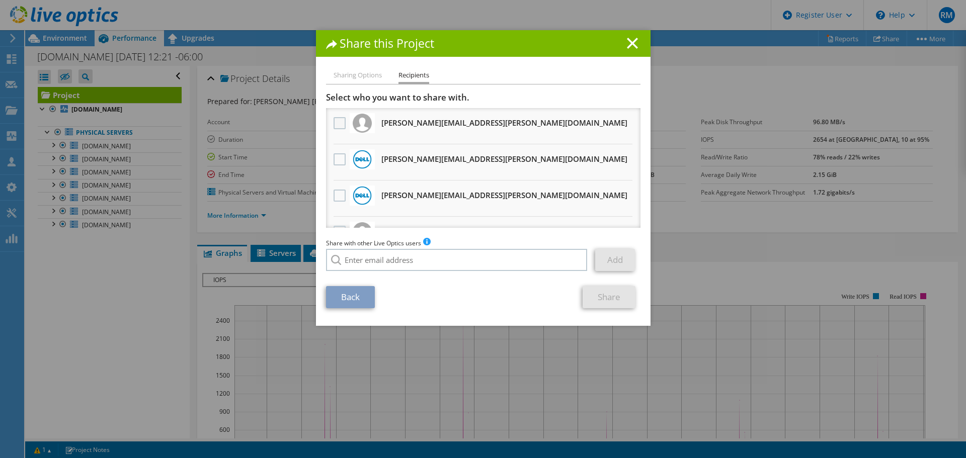
click at [335, 123] on label at bounding box center [341, 123] width 15 height 12
click at [0, 0] on input "checkbox" at bounding box center [0, 0] width 0 height 0
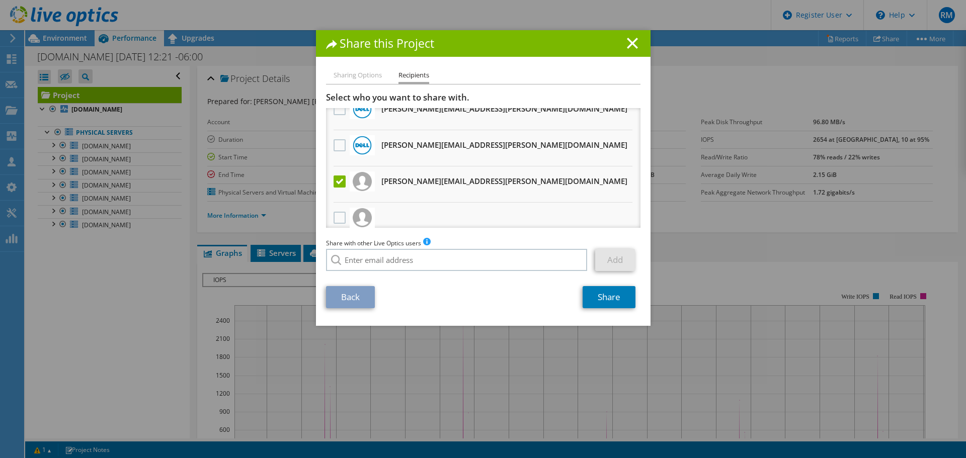
scroll to position [101, 0]
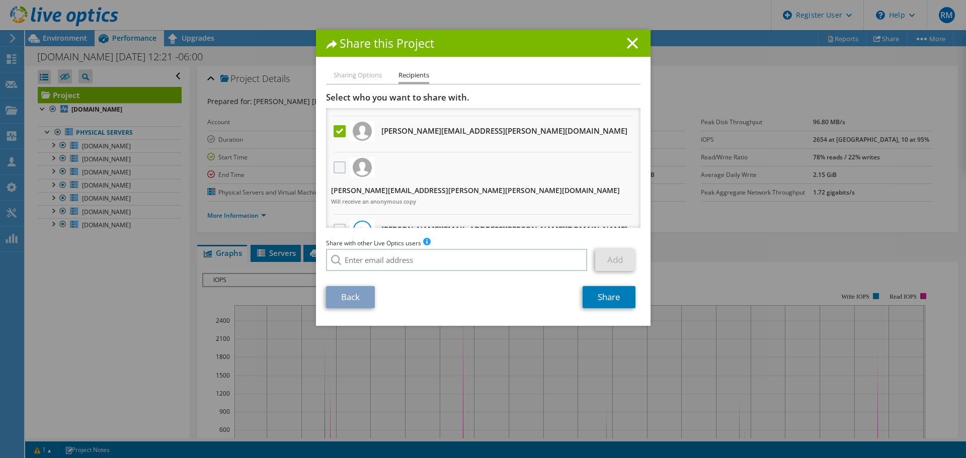
click at [334, 162] on label at bounding box center [341, 168] width 15 height 12
click at [0, 0] on input "checkbox" at bounding box center [0, 0] width 0 height 0
click at [602, 299] on link "Share" at bounding box center [609, 297] width 53 height 22
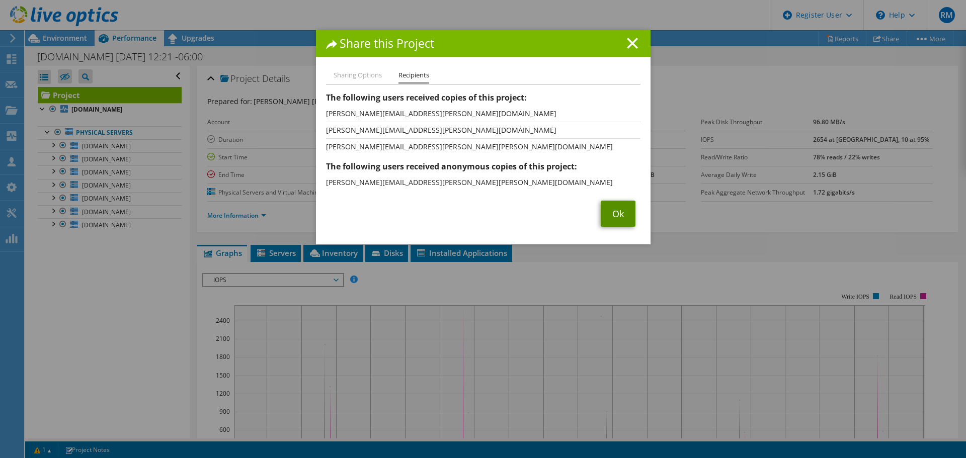
click at [629, 217] on link "Ok" at bounding box center [618, 214] width 35 height 26
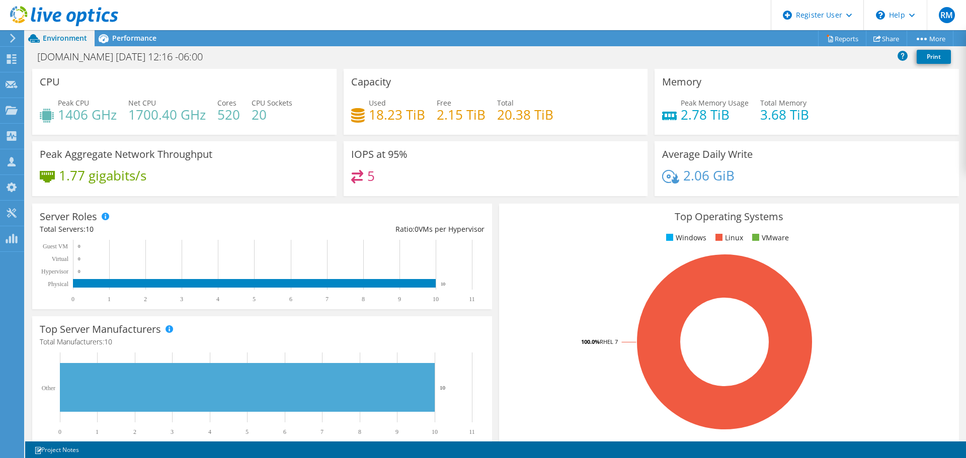
click at [109, 32] on div at bounding box center [59, 17] width 118 height 34
click at [115, 36] on span "Performance" at bounding box center [134, 38] width 44 height 10
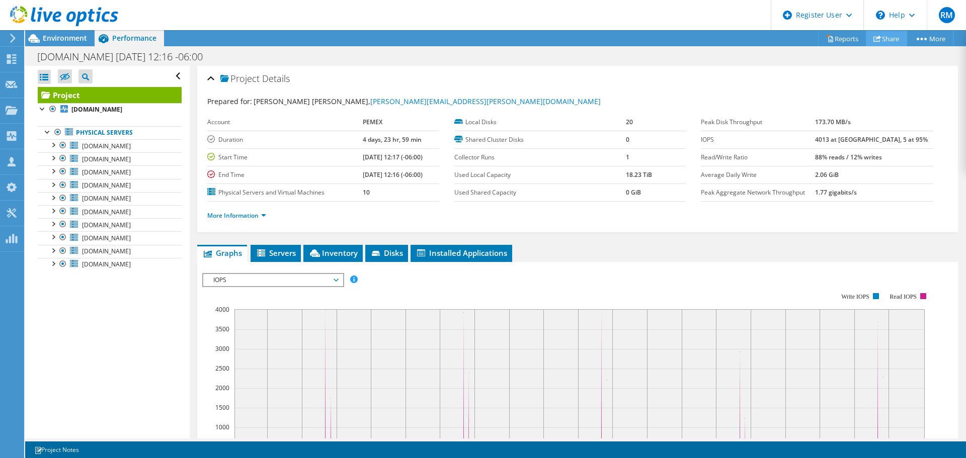
click at [888, 38] on link "Share" at bounding box center [886, 39] width 41 height 16
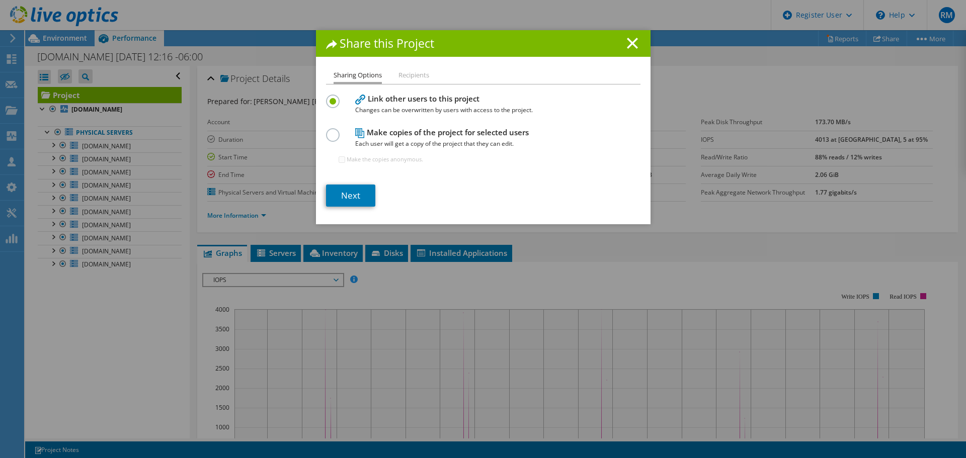
click at [338, 136] on div at bounding box center [335, 133] width 18 height 11
click at [335, 131] on label at bounding box center [335, 129] width 18 height 3
click at [0, 0] on input "radio" at bounding box center [0, 0] width 0 height 0
click at [351, 198] on link "Next" at bounding box center [350, 196] width 49 height 22
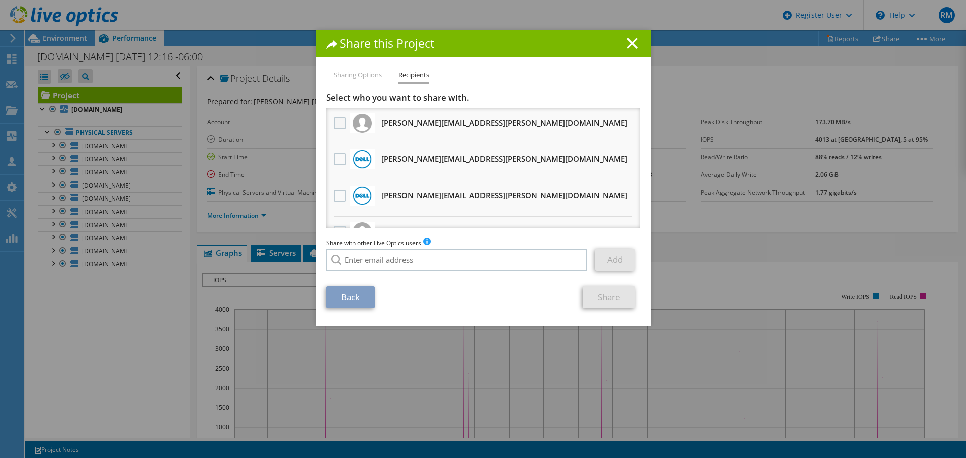
click at [336, 125] on label at bounding box center [341, 123] width 15 height 12
click at [0, 0] on input "checkbox" at bounding box center [0, 0] width 0 height 0
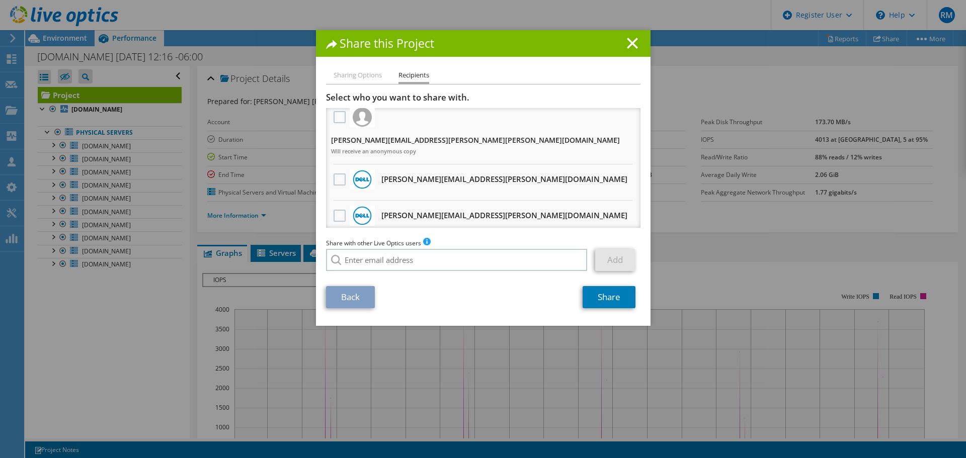
scroll to position [101, 0]
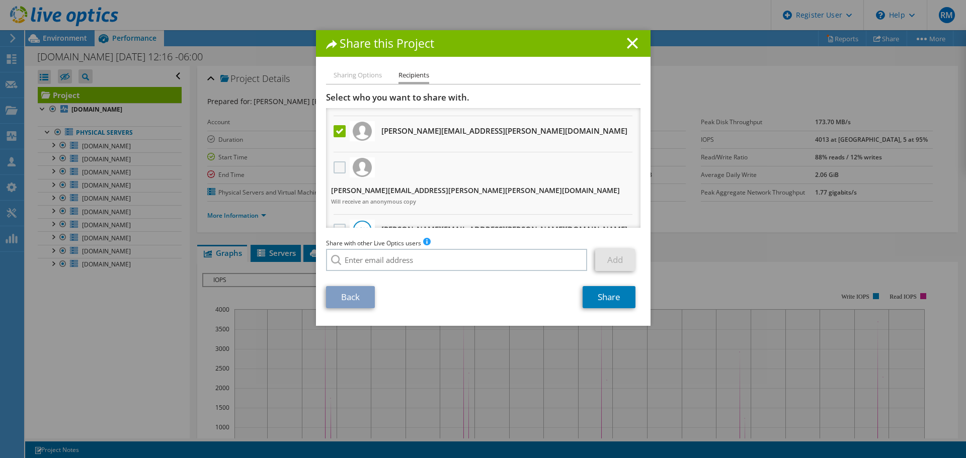
click at [336, 164] on label at bounding box center [341, 168] width 15 height 12
click at [0, 0] on input "checkbox" at bounding box center [0, 0] width 0 height 0
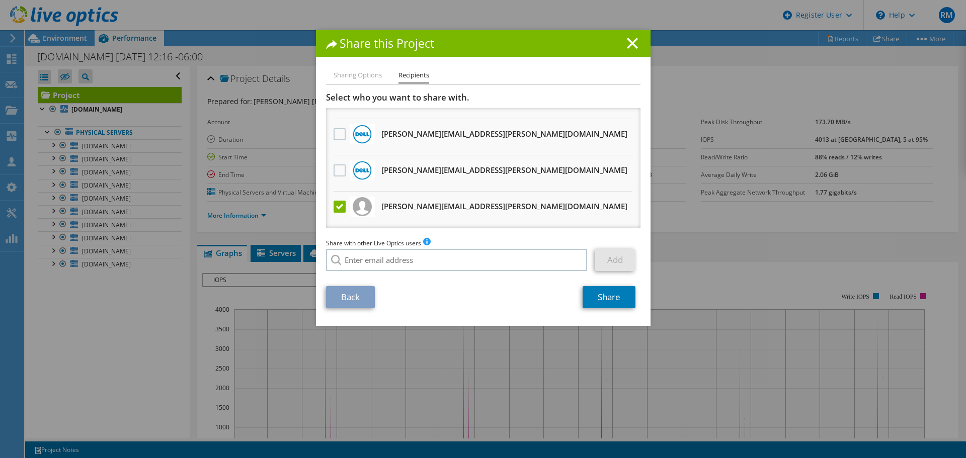
scroll to position [50, 0]
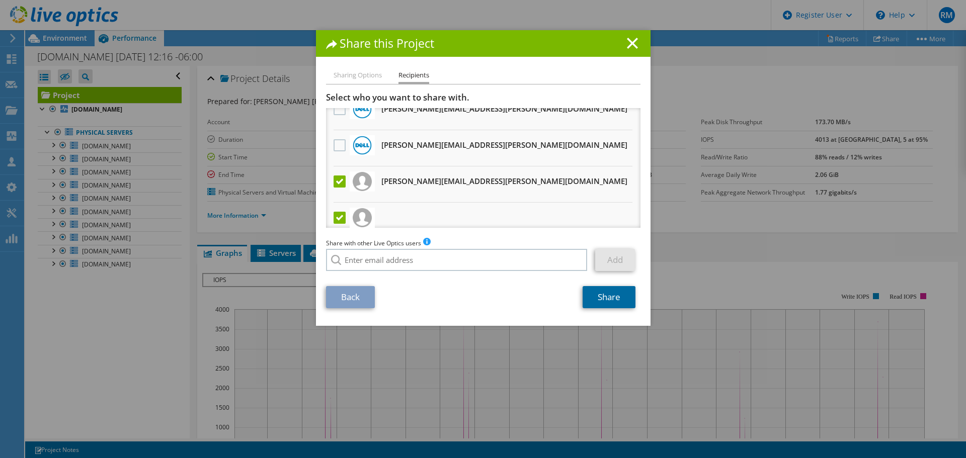
click at [611, 302] on link "Share" at bounding box center [609, 297] width 53 height 22
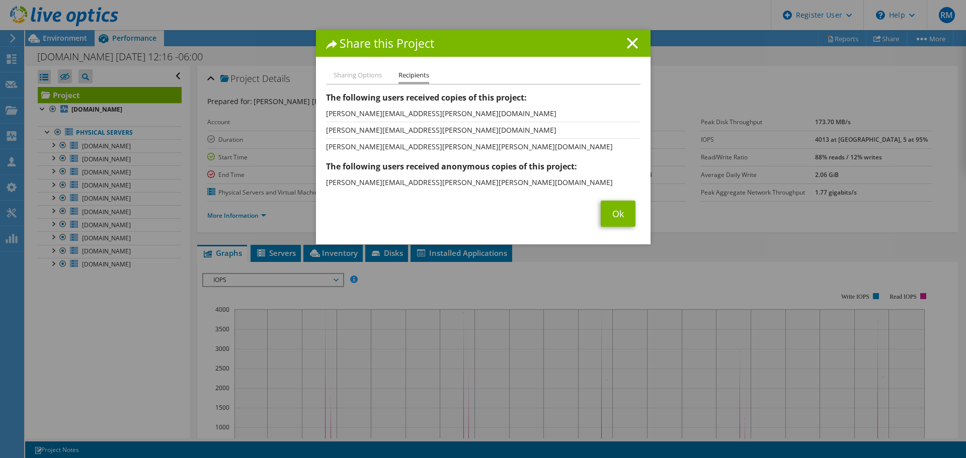
click at [613, 232] on div "Sharing Options Recipients Link other users to this project Changes can be over…" at bounding box center [483, 156] width 335 height 175
click at [613, 217] on link "Ok" at bounding box center [618, 214] width 35 height 26
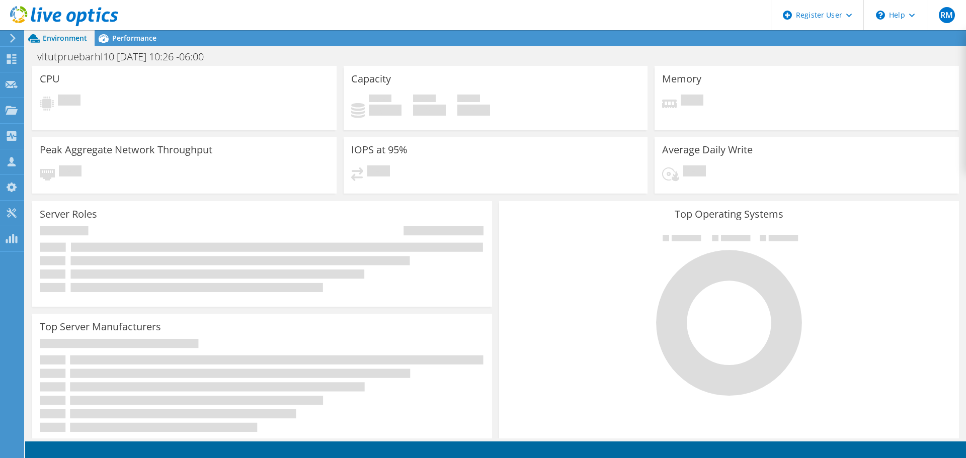
click at [116, 31] on div at bounding box center [59, 17] width 118 height 34
click at [117, 34] on span "Performance" at bounding box center [134, 38] width 44 height 10
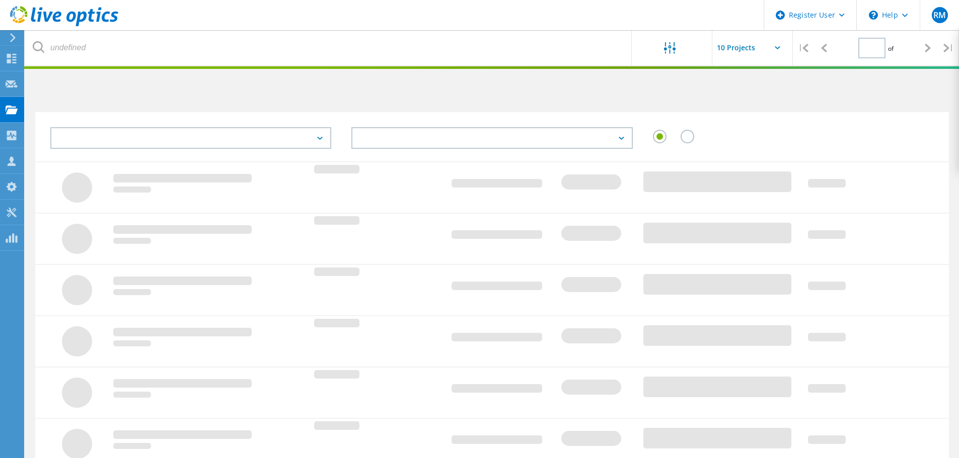
type input "1"
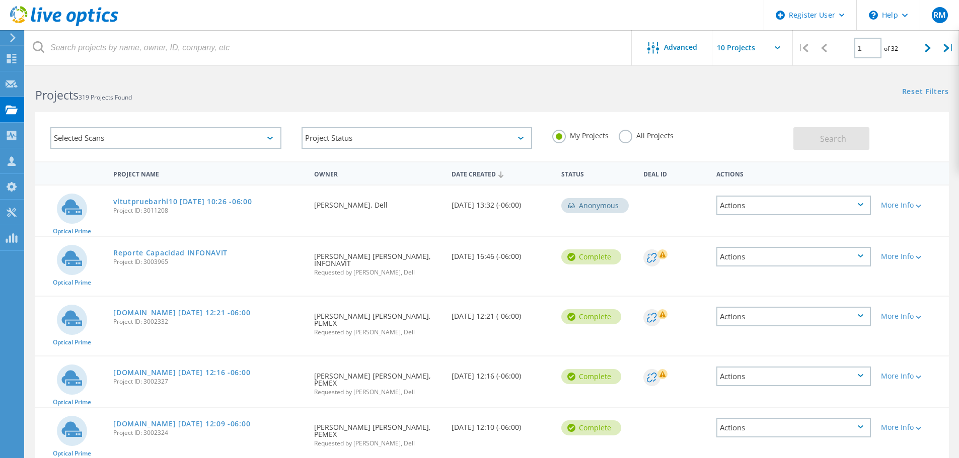
scroll to position [257, 0]
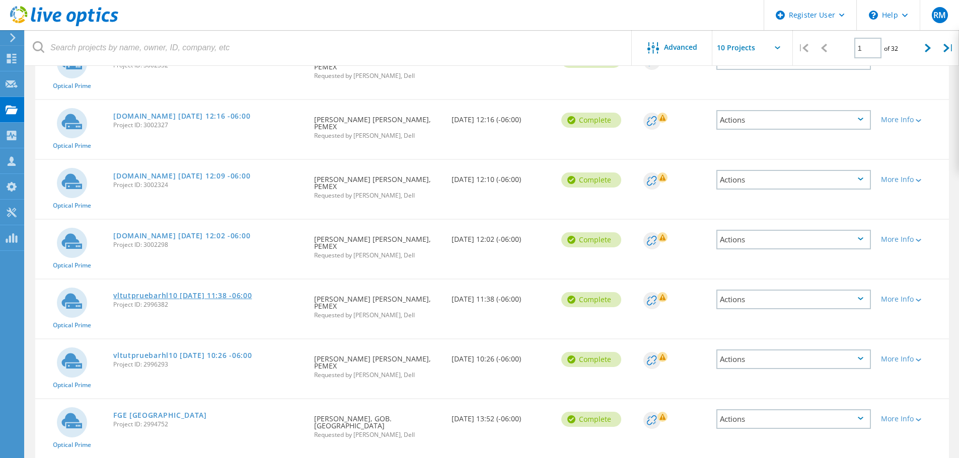
click at [175, 292] on link "vltutpruebarhl10 [DATE] 11:38 -06:00" at bounding box center [182, 295] width 138 height 7
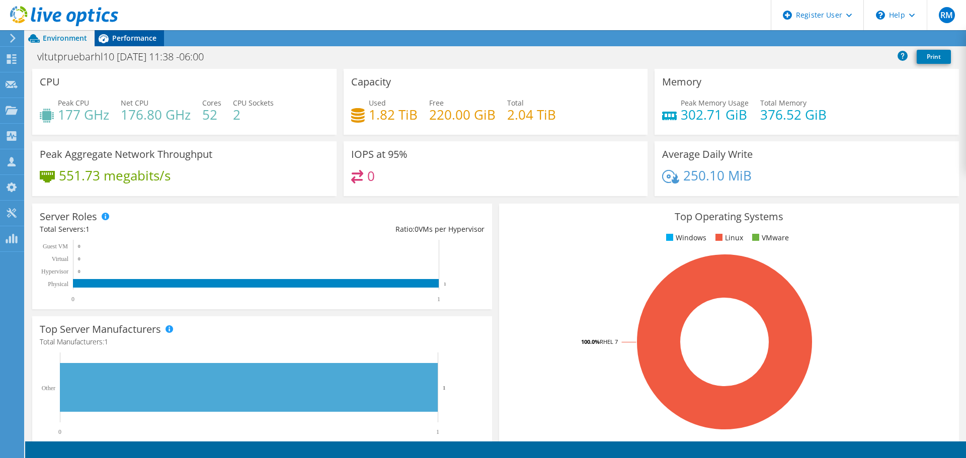
click at [144, 40] on span "Performance" at bounding box center [134, 38] width 44 height 10
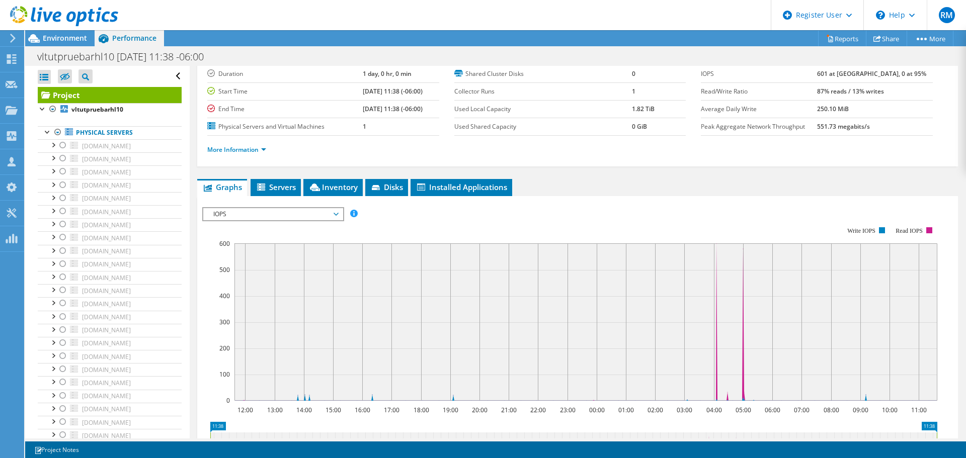
scroll to position [101, 0]
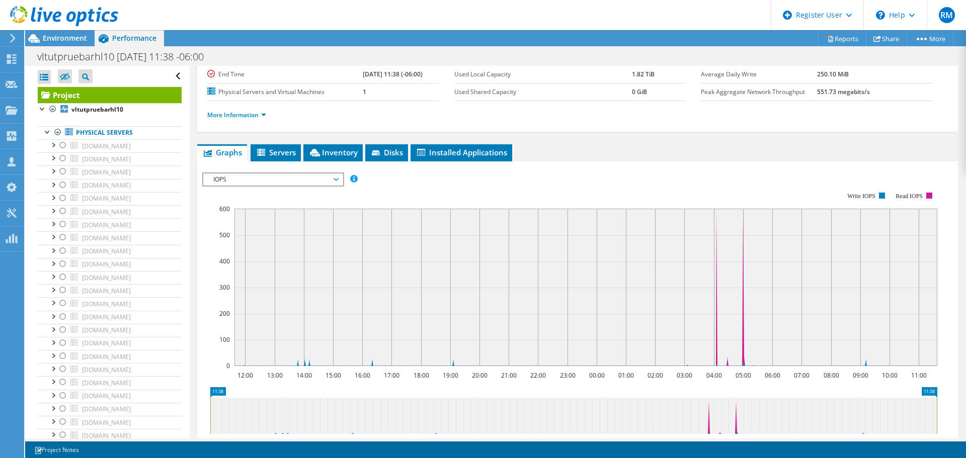
click at [270, 188] on rect at bounding box center [569, 279] width 735 height 201
click at [270, 183] on span "IOPS" at bounding box center [272, 180] width 129 height 12
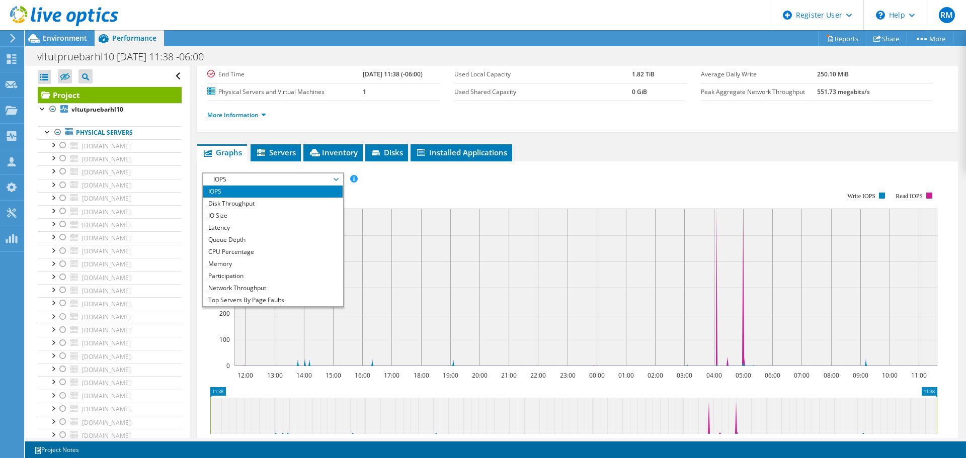
click at [274, 177] on span "IOPS" at bounding box center [272, 180] width 129 height 12
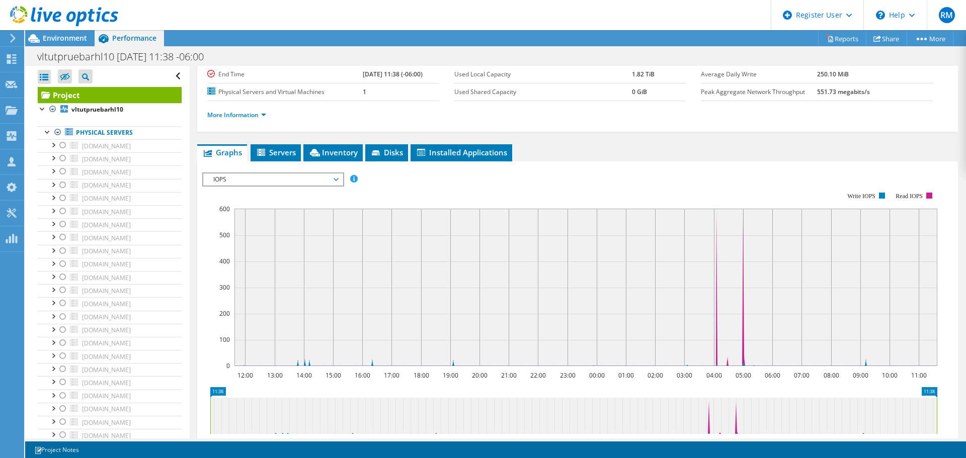
click at [274, 177] on span "IOPS" at bounding box center [272, 180] width 129 height 12
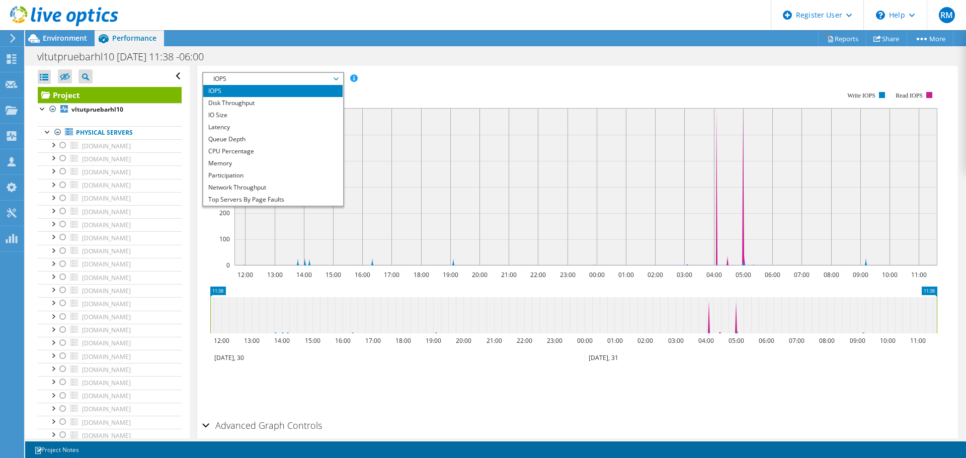
scroll to position [151, 0]
